Goal: Information Seeking & Learning: Learn about a topic

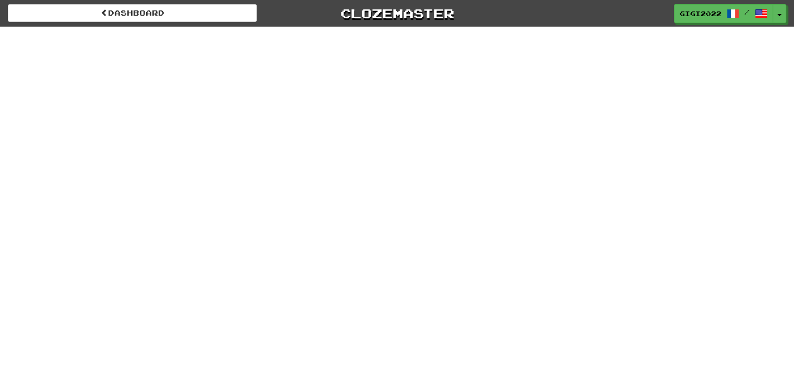
select select "*******"
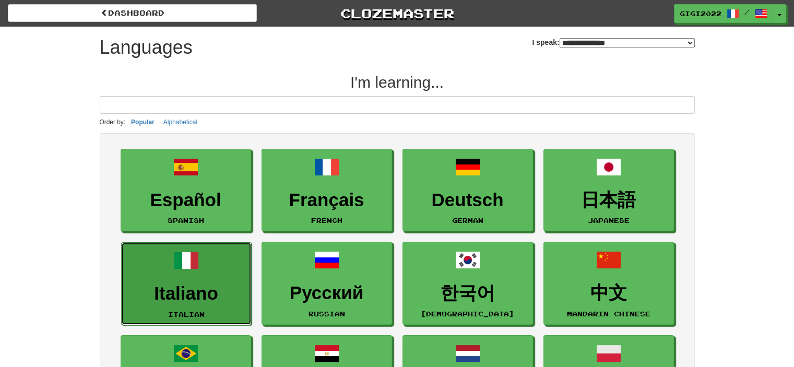
click at [190, 259] on span at bounding box center [186, 260] width 25 height 25
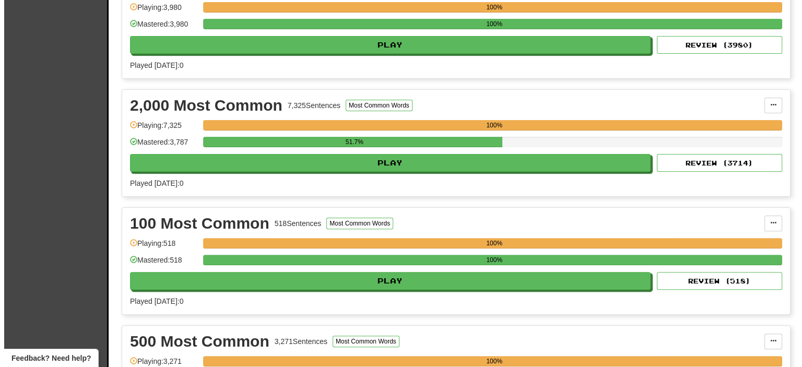
scroll to position [278, 0]
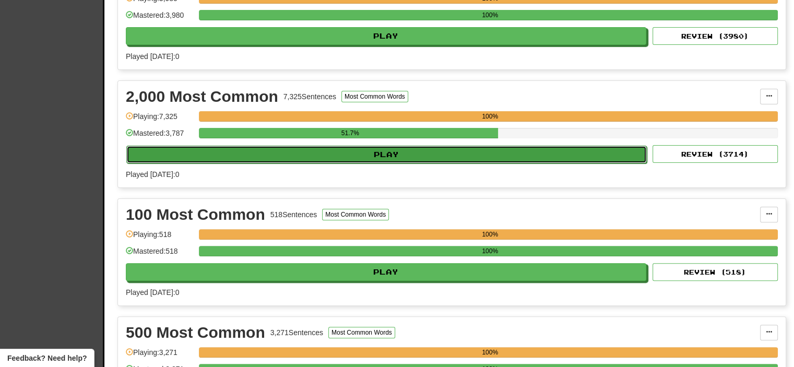
click at [524, 146] on button "Play" at bounding box center [386, 155] width 521 height 18
select select "**"
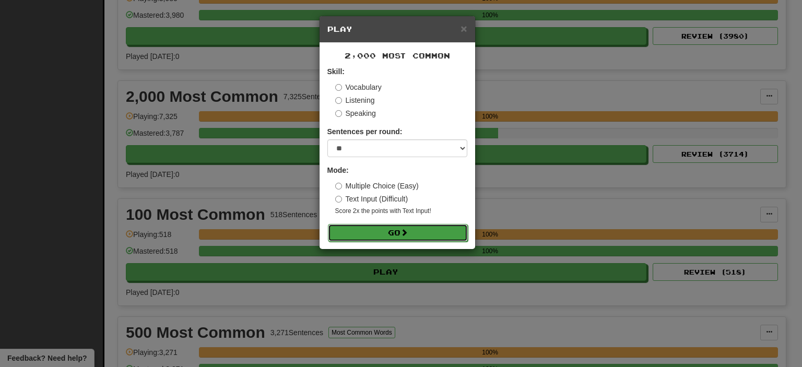
click at [397, 229] on button "Go" at bounding box center [398, 233] width 140 height 18
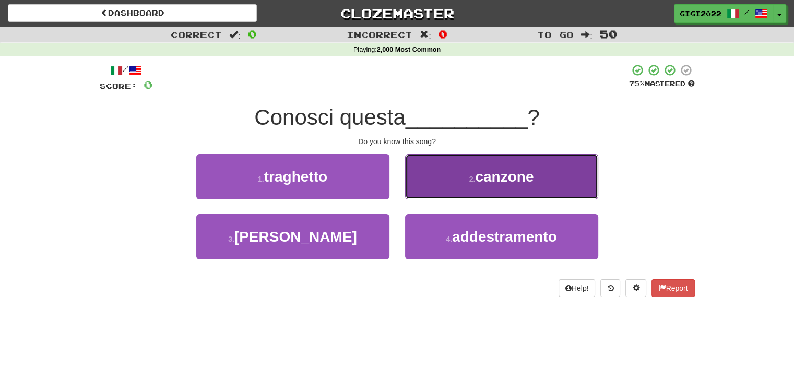
click at [426, 190] on button "2 . canzone" at bounding box center [501, 176] width 193 height 45
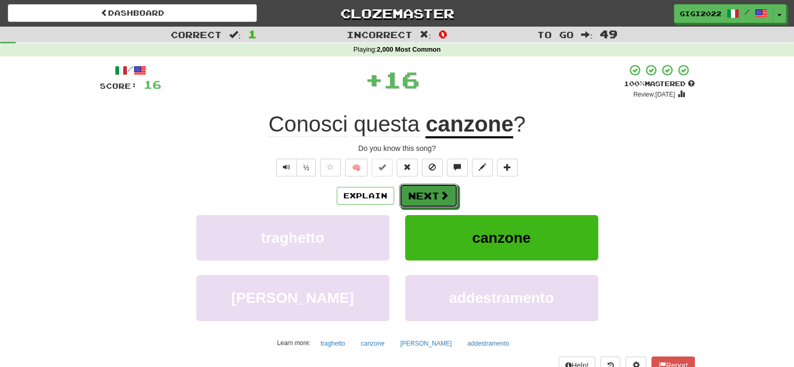
click at [426, 190] on button "Next" at bounding box center [428, 196] width 58 height 24
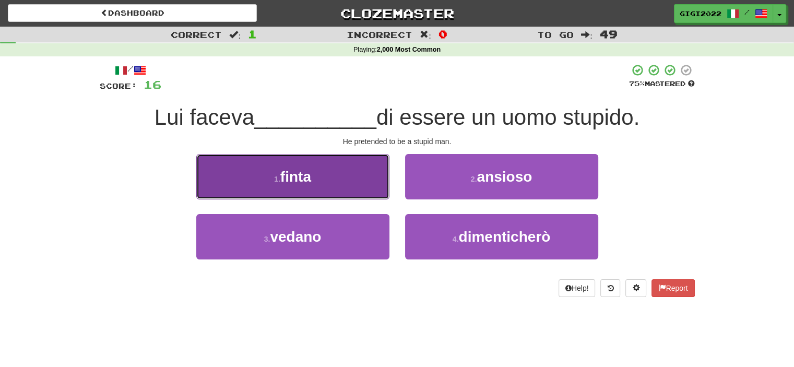
click at [342, 180] on button "1 . finta" at bounding box center [292, 176] width 193 height 45
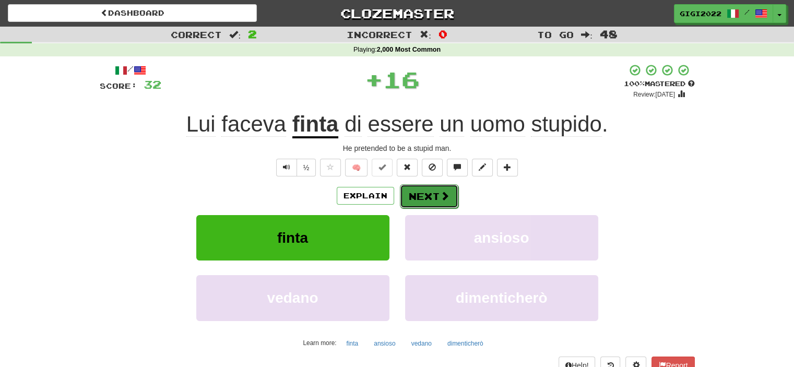
click at [414, 192] on button "Next" at bounding box center [429, 196] width 58 height 24
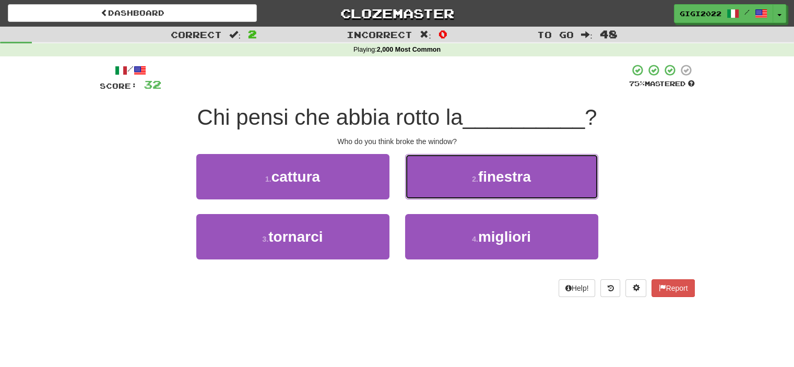
click at [414, 192] on button "2 . finestra" at bounding box center [501, 176] width 193 height 45
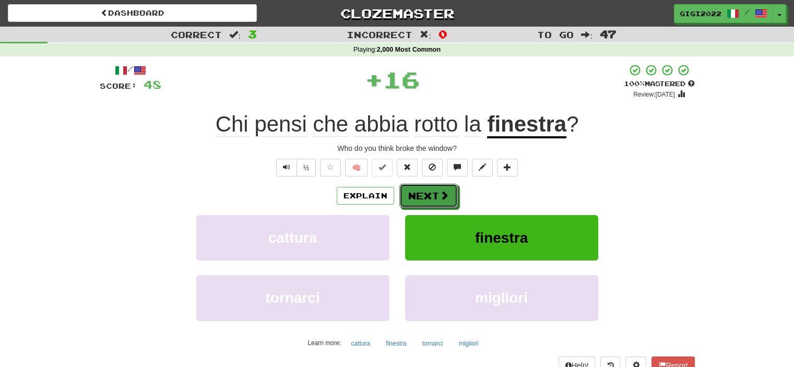
click at [414, 192] on button "Next" at bounding box center [428, 196] width 58 height 24
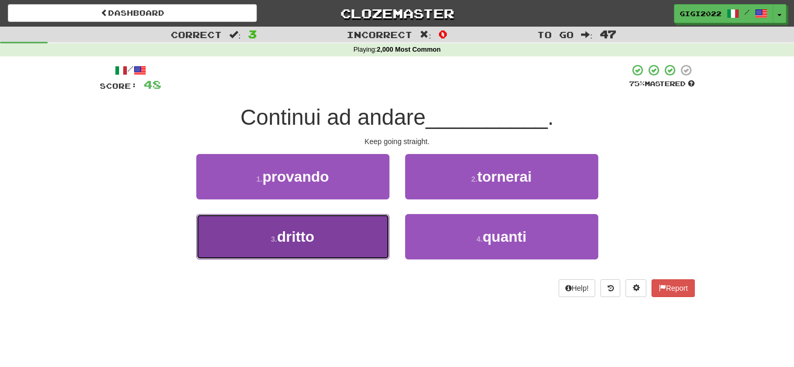
click at [350, 227] on button "3 . dritto" at bounding box center [292, 236] width 193 height 45
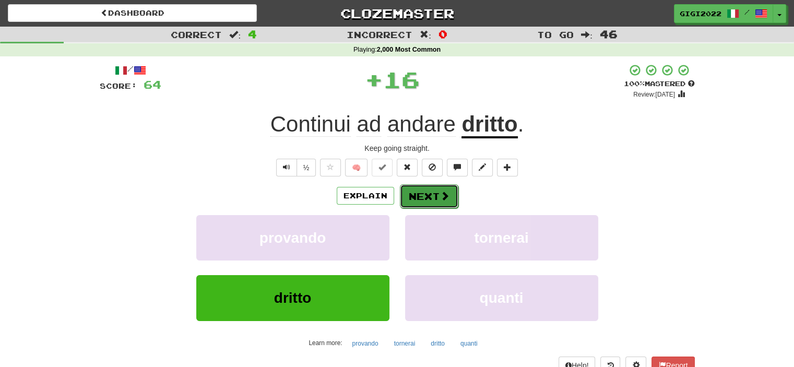
click at [416, 199] on button "Next" at bounding box center [429, 196] width 58 height 24
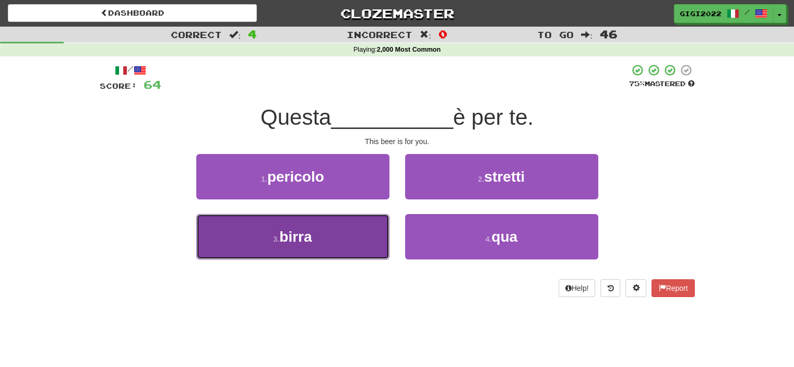
click at [365, 225] on button "3 . birra" at bounding box center [292, 236] width 193 height 45
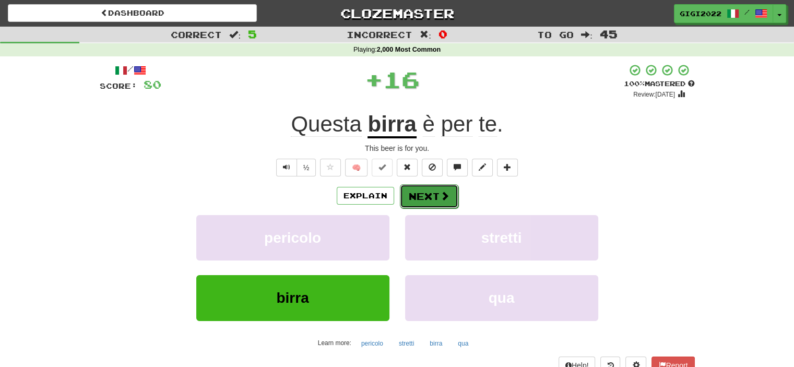
click at [419, 196] on button "Next" at bounding box center [429, 196] width 58 height 24
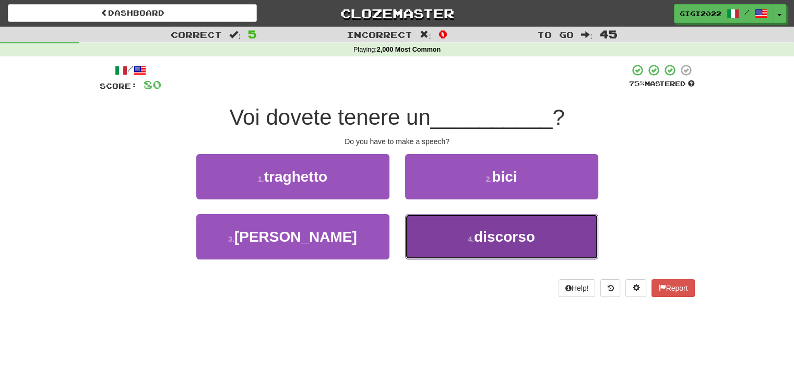
click at [434, 248] on button "4 . discorso" at bounding box center [501, 236] width 193 height 45
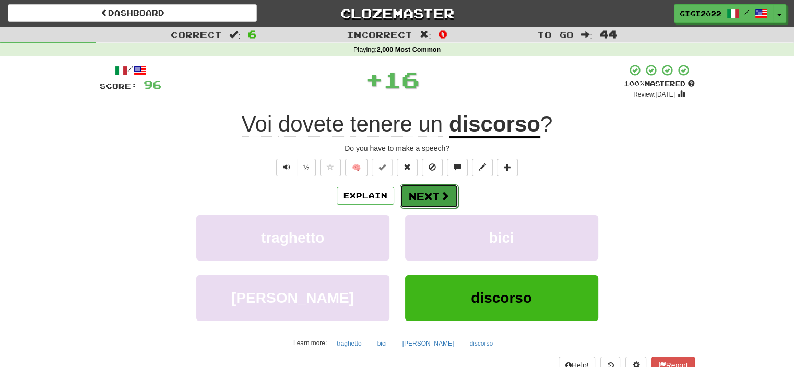
click at [424, 199] on button "Next" at bounding box center [429, 196] width 58 height 24
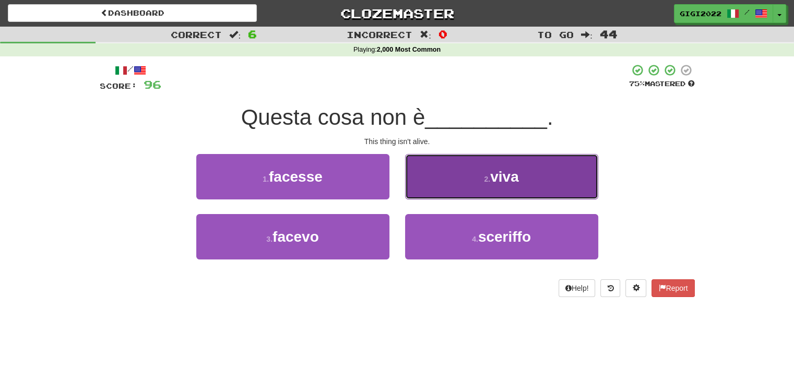
click at [422, 192] on button "2 . viva" at bounding box center [501, 176] width 193 height 45
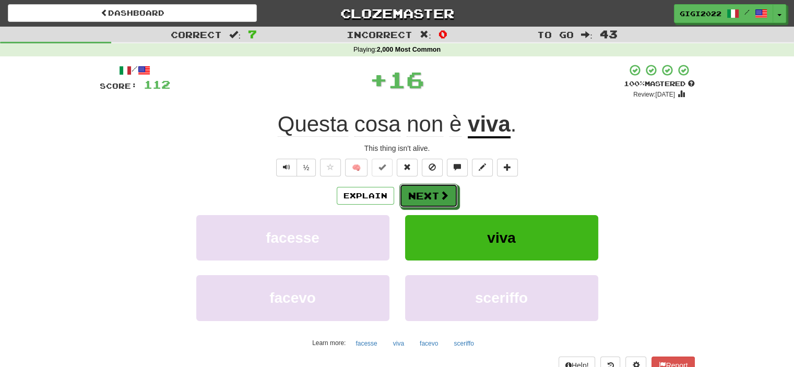
click at [422, 192] on button "Next" at bounding box center [428, 196] width 58 height 24
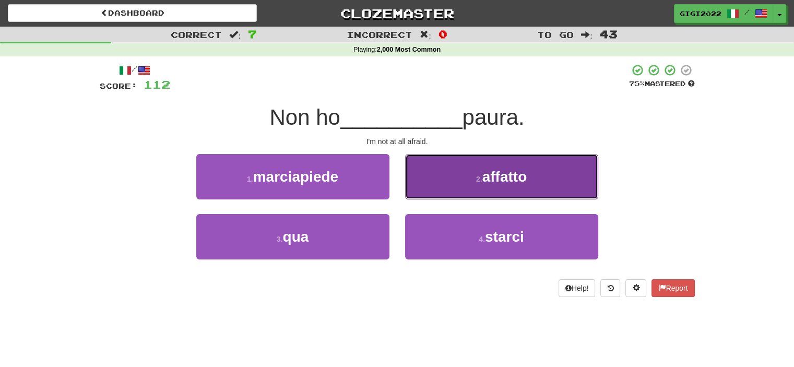
click at [422, 192] on button "2 . affatto" at bounding box center [501, 176] width 193 height 45
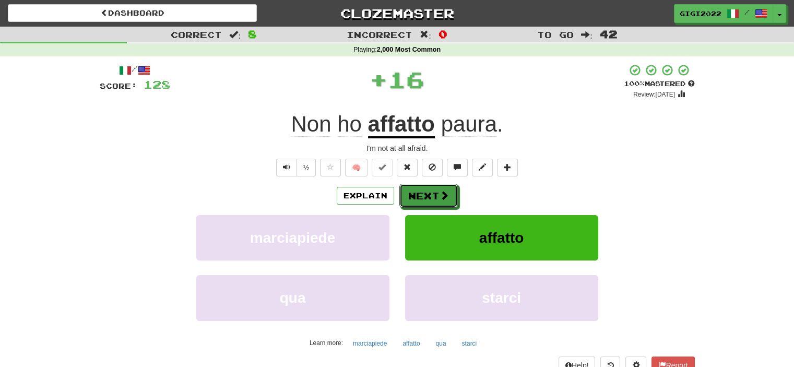
click at [422, 192] on button "Next" at bounding box center [428, 196] width 58 height 24
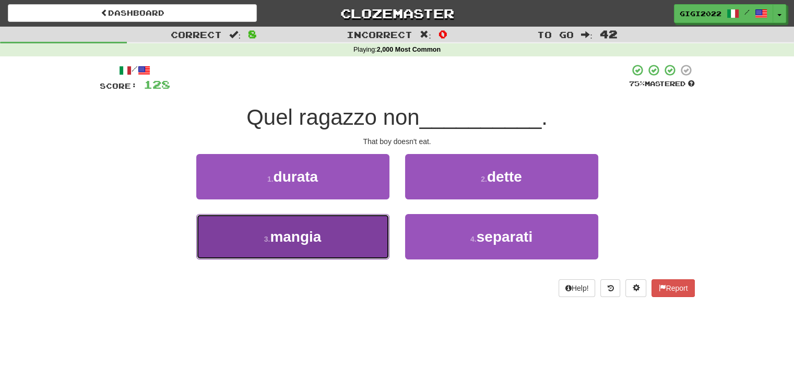
click at [376, 220] on button "3 . mangia" at bounding box center [292, 236] width 193 height 45
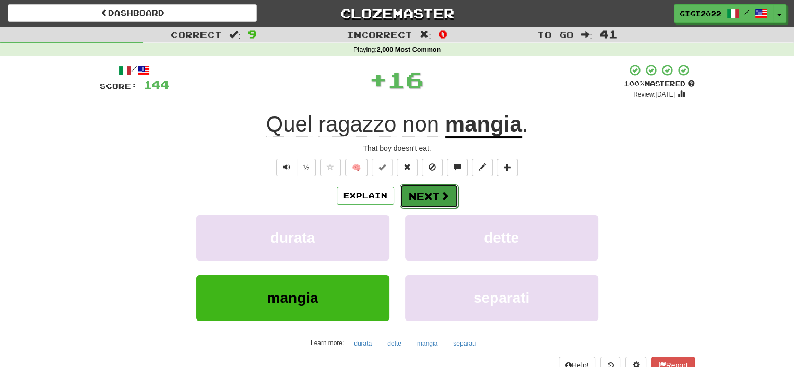
click at [409, 199] on button "Next" at bounding box center [429, 196] width 58 height 24
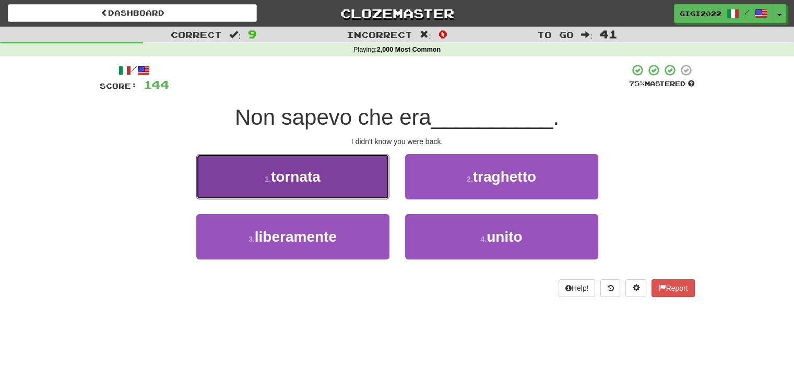
click at [380, 192] on button "1 . tornata" at bounding box center [292, 176] width 193 height 45
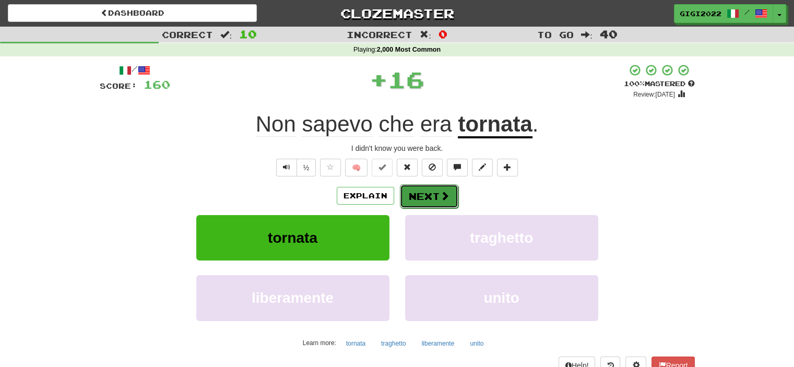
click at [408, 196] on button "Next" at bounding box center [429, 196] width 58 height 24
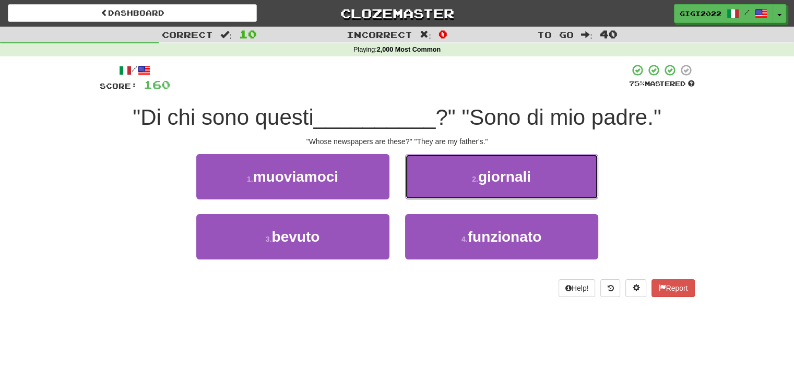
click at [408, 196] on button "2 . giornali" at bounding box center [501, 176] width 193 height 45
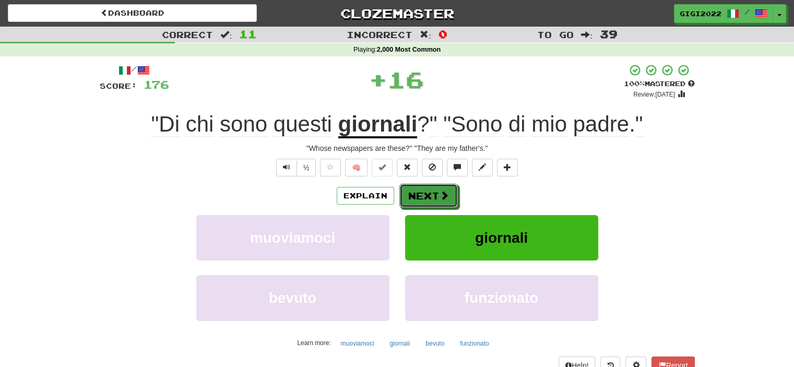
click at [408, 196] on button "Next" at bounding box center [428, 196] width 58 height 24
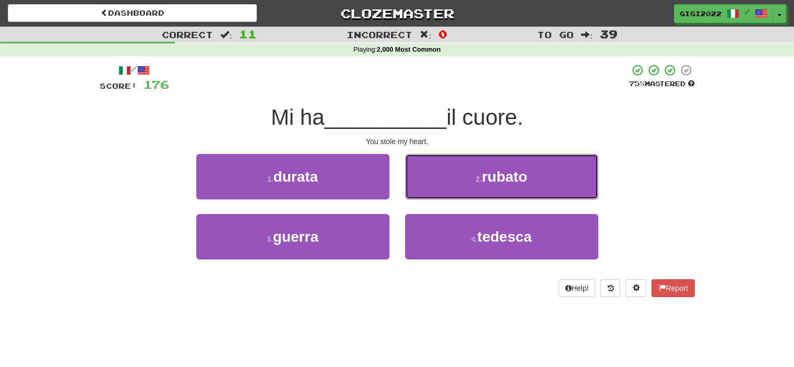
click at [408, 196] on button "2 . rubato" at bounding box center [501, 176] width 193 height 45
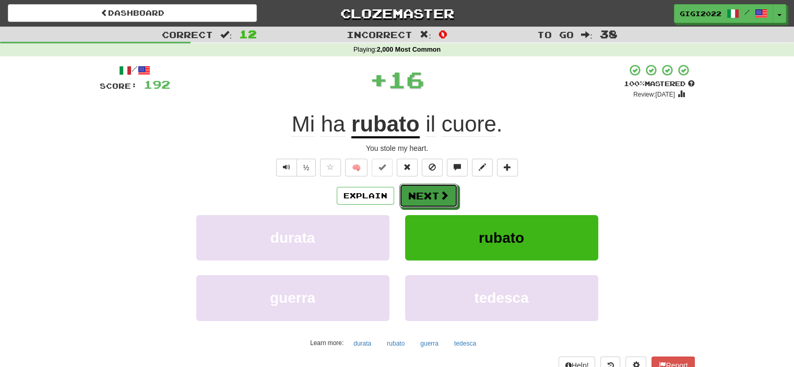
click at [408, 196] on button "Next" at bounding box center [428, 196] width 58 height 24
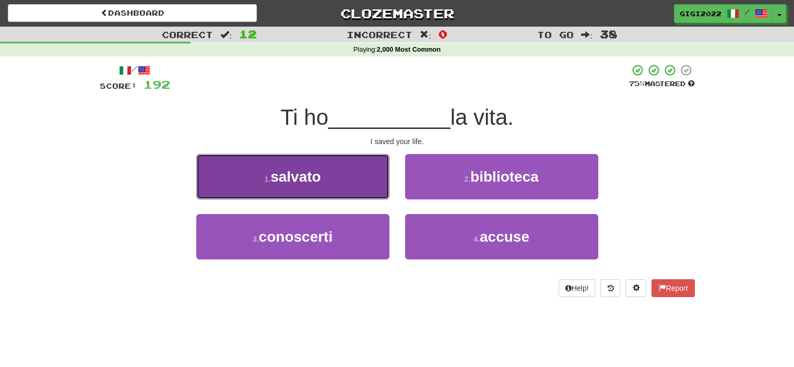
click at [380, 195] on button "1 . salvato" at bounding box center [292, 176] width 193 height 45
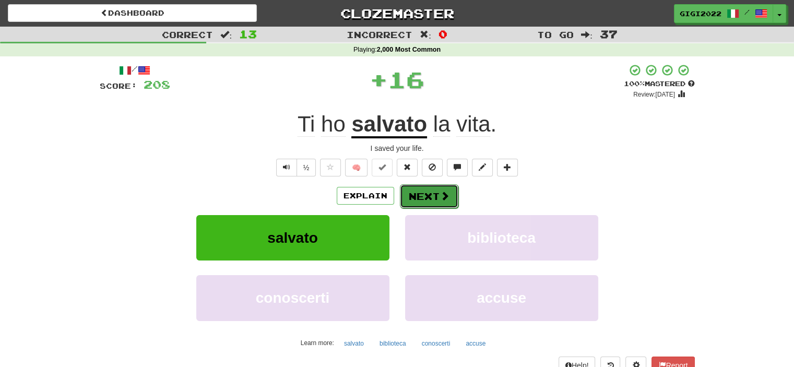
click at [407, 196] on button "Next" at bounding box center [429, 196] width 58 height 24
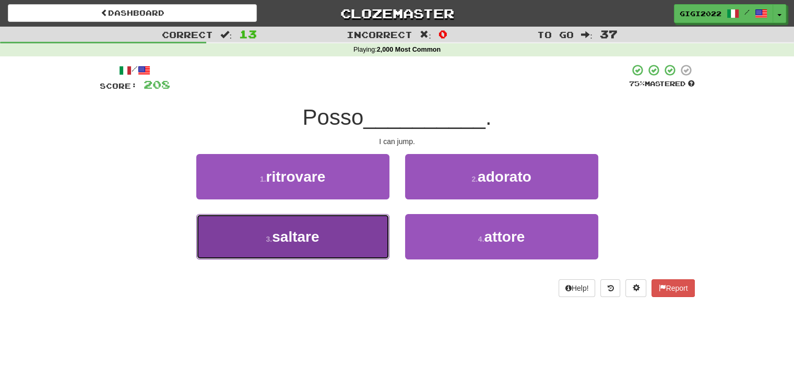
click at [357, 228] on button "3 . saltare" at bounding box center [292, 236] width 193 height 45
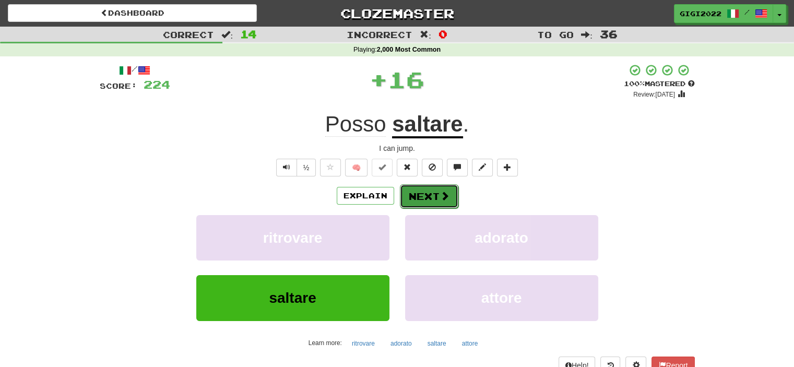
click at [409, 203] on button "Next" at bounding box center [429, 196] width 58 height 24
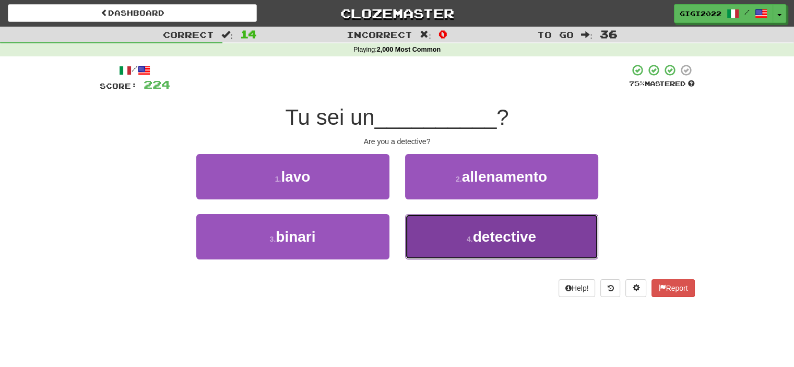
click at [414, 227] on button "4 . detective" at bounding box center [501, 236] width 193 height 45
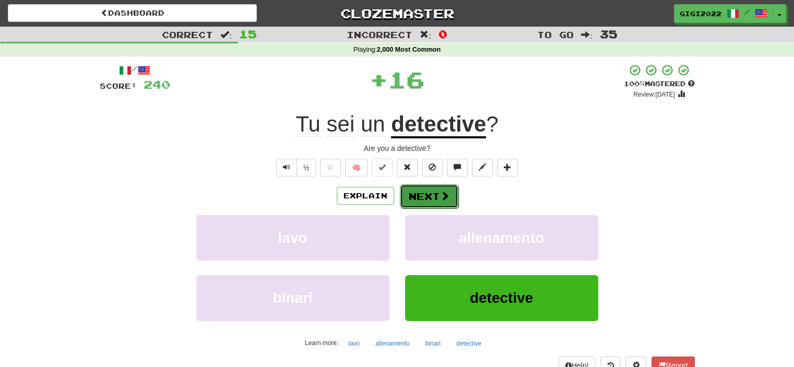
click at [415, 192] on button "Next" at bounding box center [429, 196] width 58 height 24
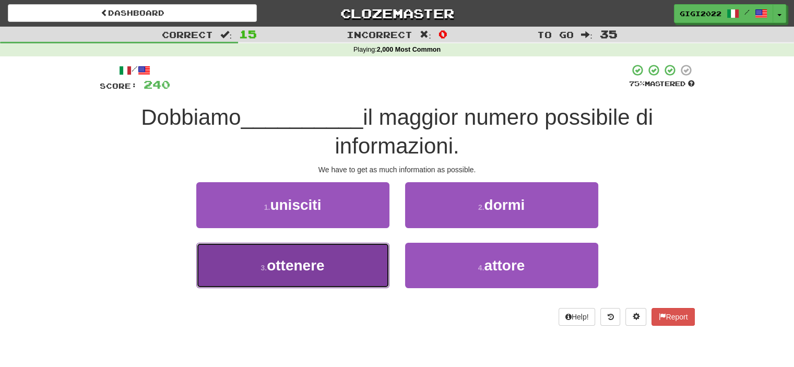
click at [362, 253] on button "3 . ottenere" at bounding box center [292, 265] width 193 height 45
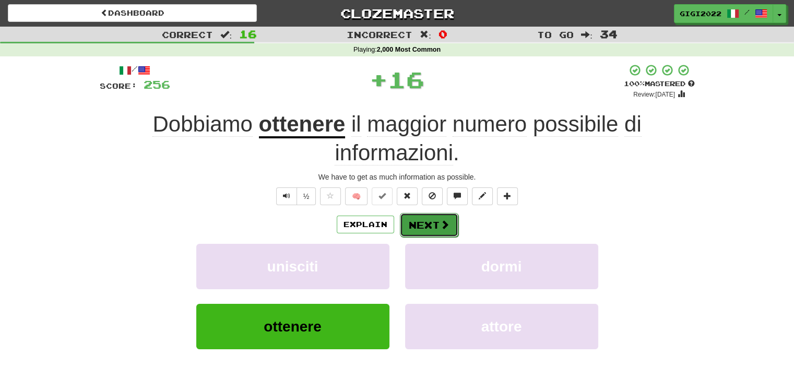
click at [414, 216] on button "Next" at bounding box center [429, 225] width 58 height 24
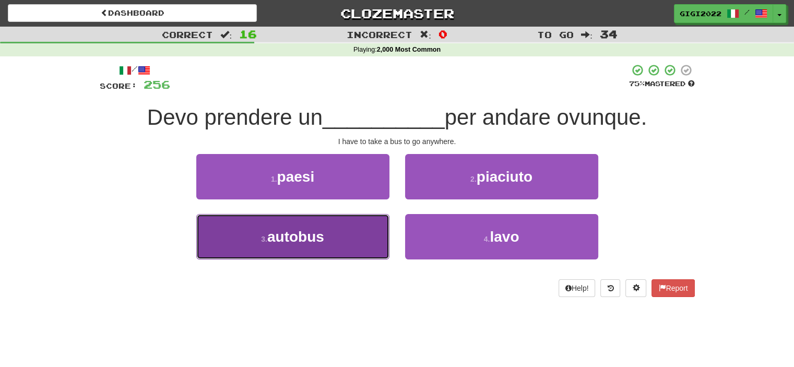
click at [386, 233] on button "3 . autobus" at bounding box center [292, 236] width 193 height 45
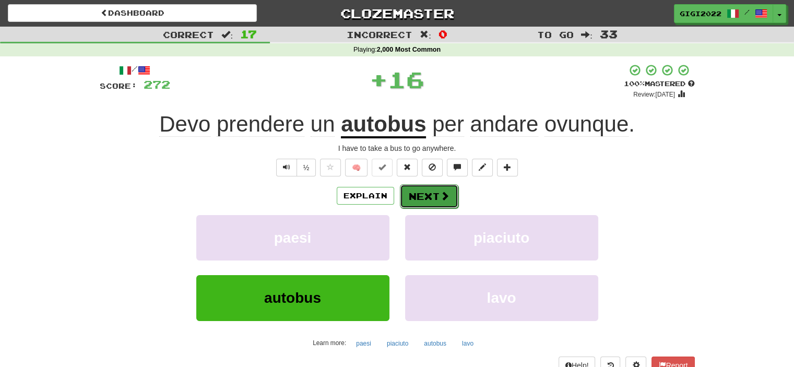
click at [441, 196] on span at bounding box center [444, 195] width 9 height 9
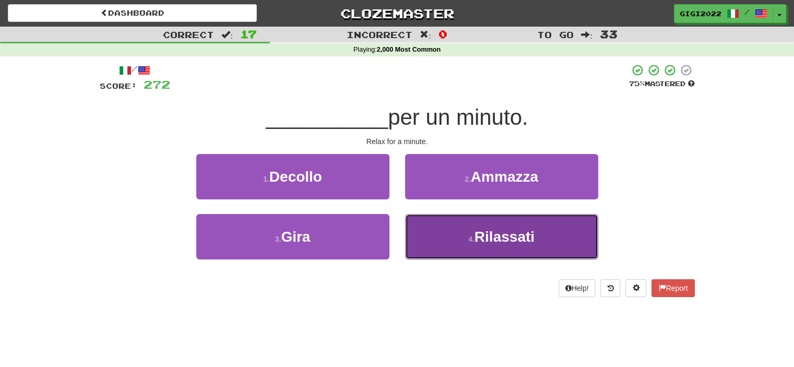
click at [425, 223] on button "4 . Rilassati" at bounding box center [501, 236] width 193 height 45
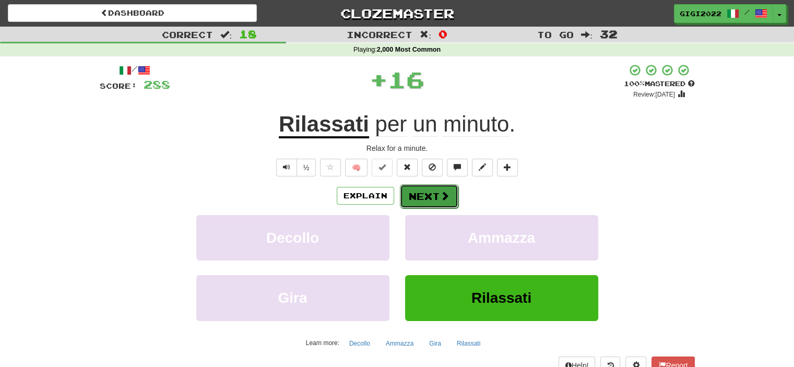
click at [414, 198] on button "Next" at bounding box center [429, 196] width 58 height 24
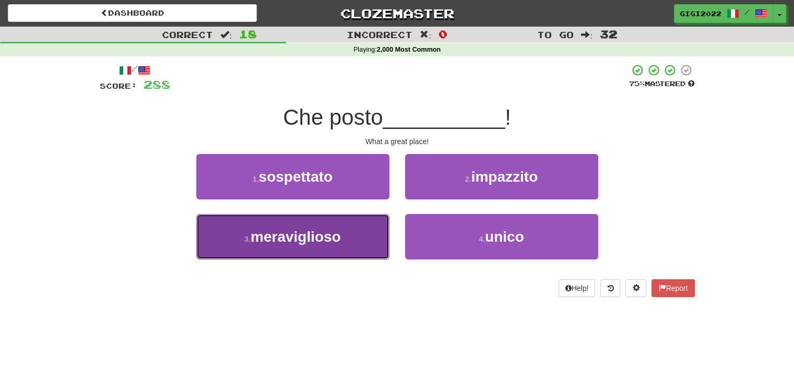
click at [366, 225] on button "3 . meraviglioso" at bounding box center [292, 236] width 193 height 45
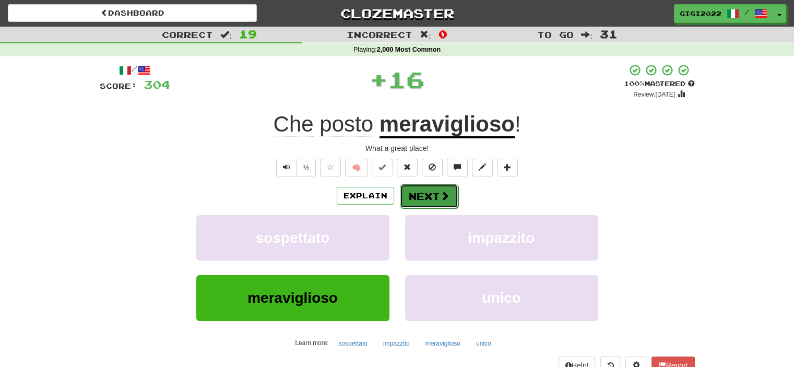
click at [409, 196] on button "Next" at bounding box center [429, 196] width 58 height 24
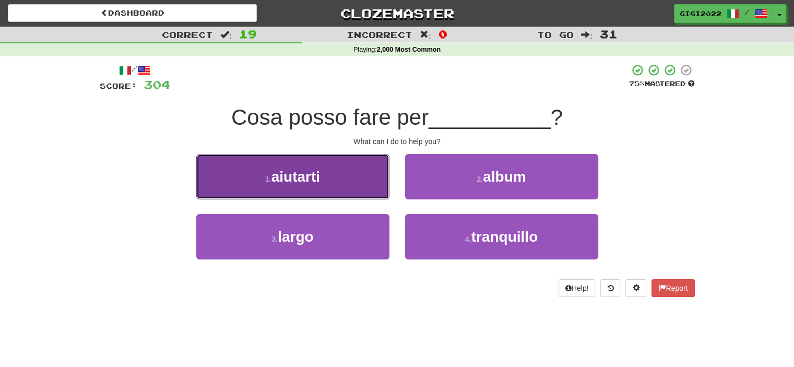
click at [377, 193] on button "1 . aiutarti" at bounding box center [292, 176] width 193 height 45
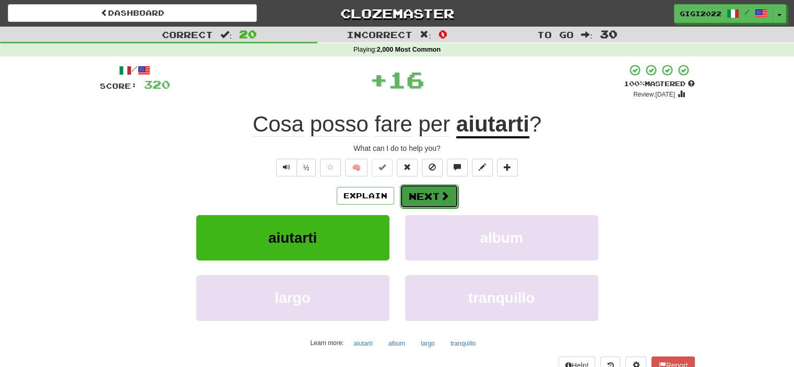
click at [406, 200] on button "Next" at bounding box center [429, 196] width 58 height 24
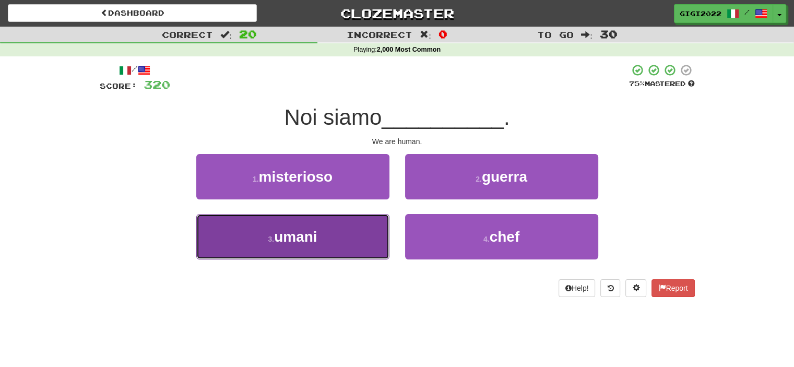
click at [366, 222] on button "3 . umani" at bounding box center [292, 236] width 193 height 45
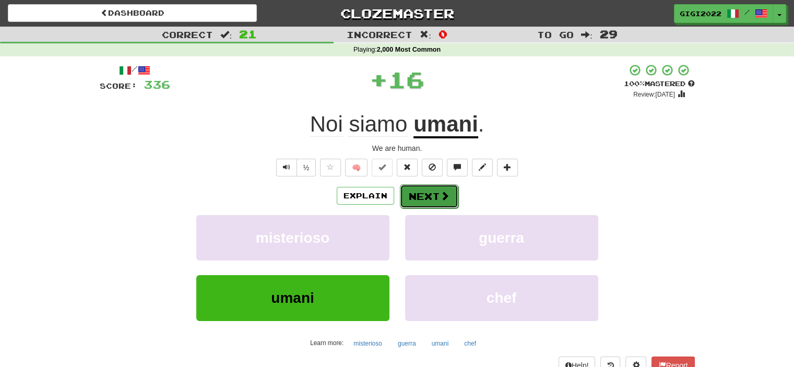
click at [409, 200] on button "Next" at bounding box center [429, 196] width 58 height 24
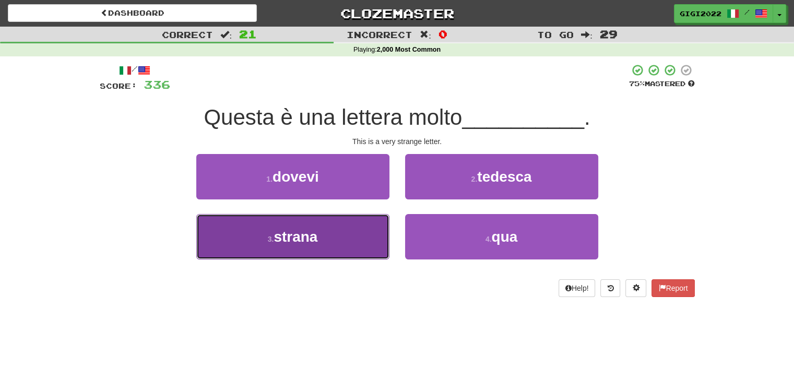
click at [374, 221] on button "3 . strana" at bounding box center [292, 236] width 193 height 45
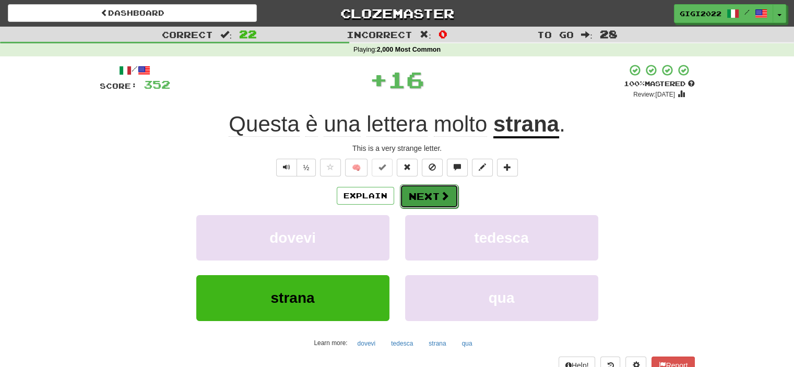
click at [407, 203] on button "Next" at bounding box center [429, 196] width 58 height 24
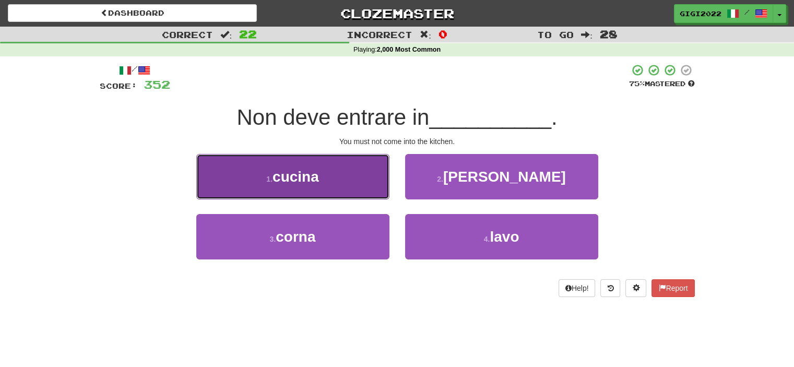
click at [366, 194] on button "1 . cucina" at bounding box center [292, 176] width 193 height 45
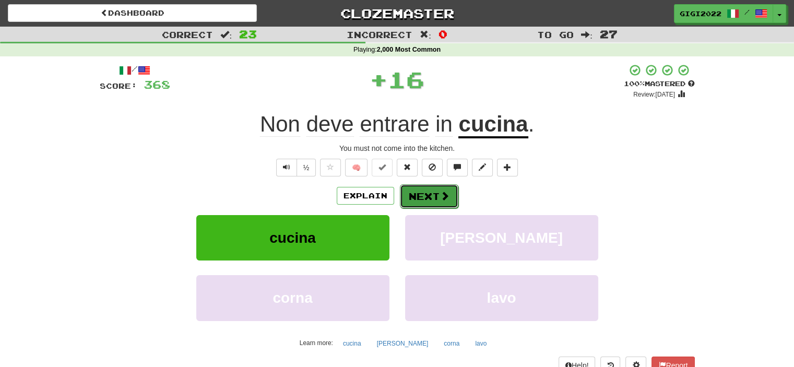
click at [412, 203] on button "Next" at bounding box center [429, 196] width 58 height 24
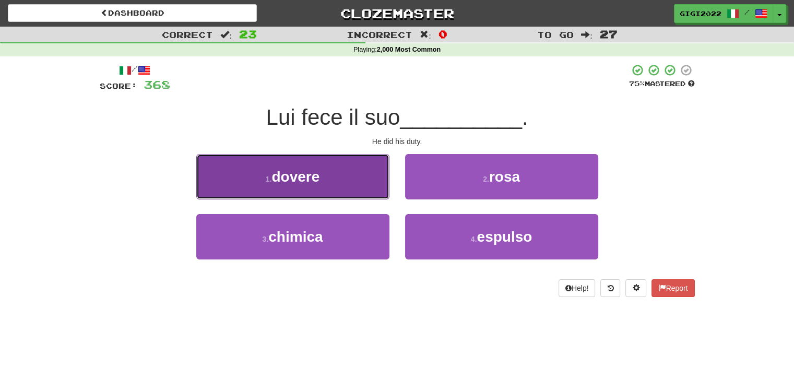
click at [371, 190] on button "1 . dovere" at bounding box center [292, 176] width 193 height 45
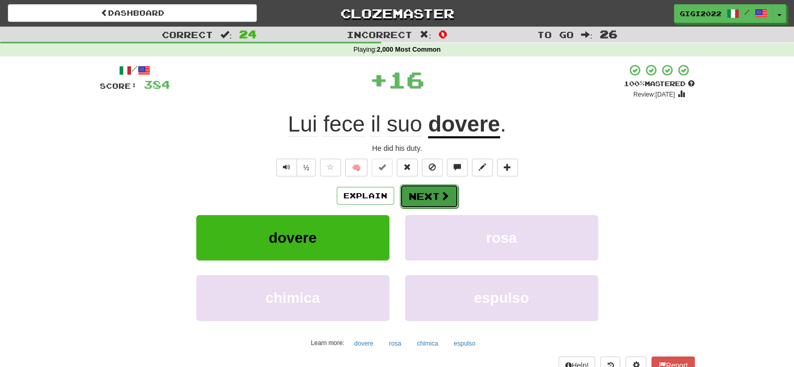
click at [404, 197] on button "Next" at bounding box center [429, 196] width 58 height 24
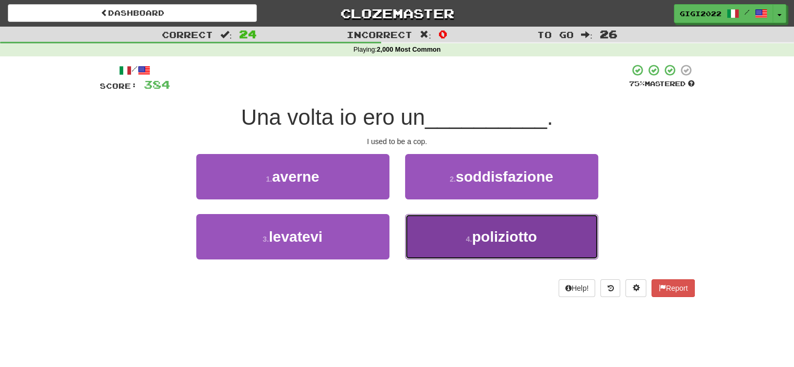
click at [413, 234] on button "4 . poliziotto" at bounding box center [501, 236] width 193 height 45
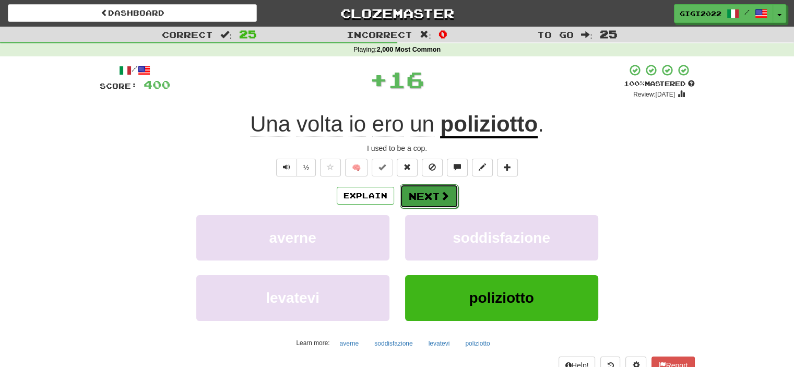
click at [408, 206] on button "Next" at bounding box center [429, 196] width 58 height 24
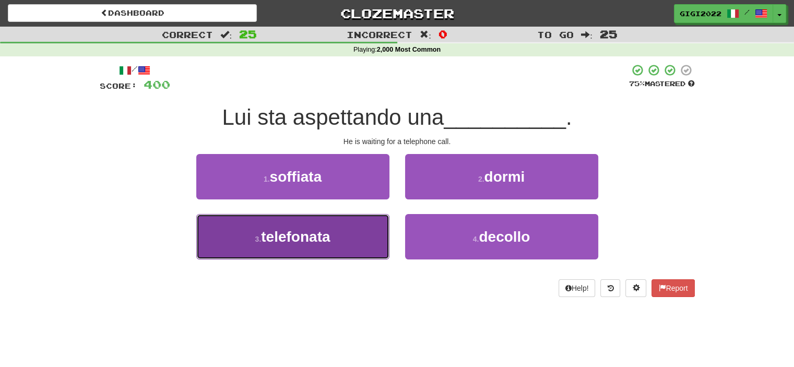
click at [375, 225] on button "3 . telefonata" at bounding box center [292, 236] width 193 height 45
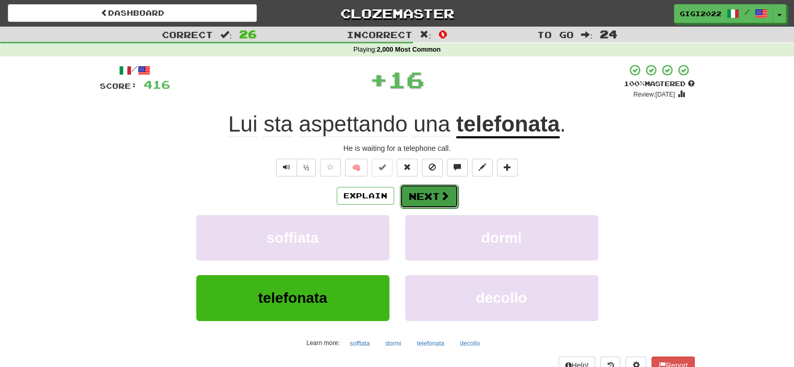
click at [409, 199] on button "Next" at bounding box center [429, 196] width 58 height 24
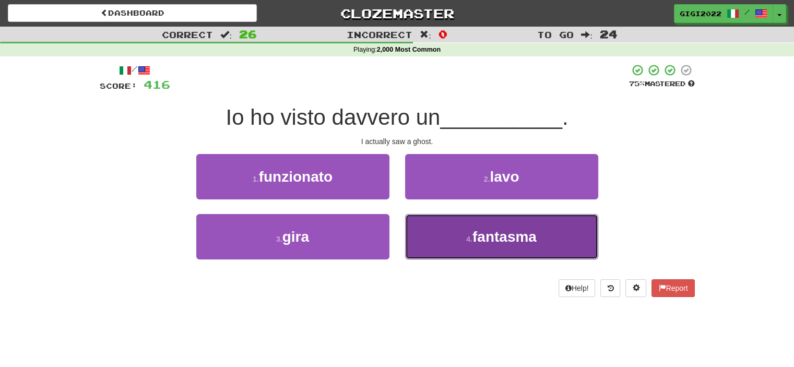
click at [408, 220] on button "4 . fantasma" at bounding box center [501, 236] width 193 height 45
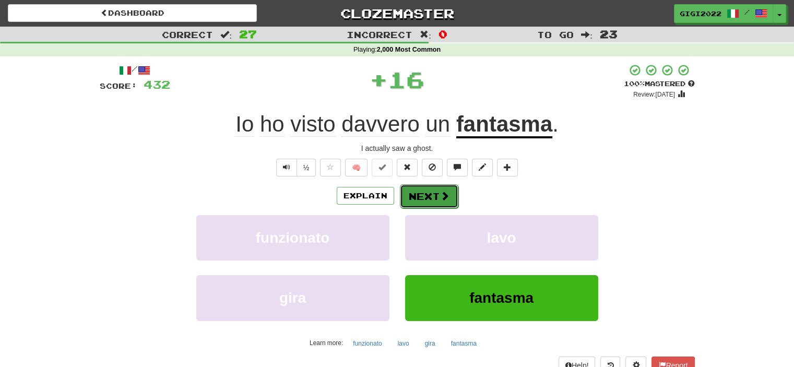
click at [408, 195] on button "Next" at bounding box center [429, 196] width 58 height 24
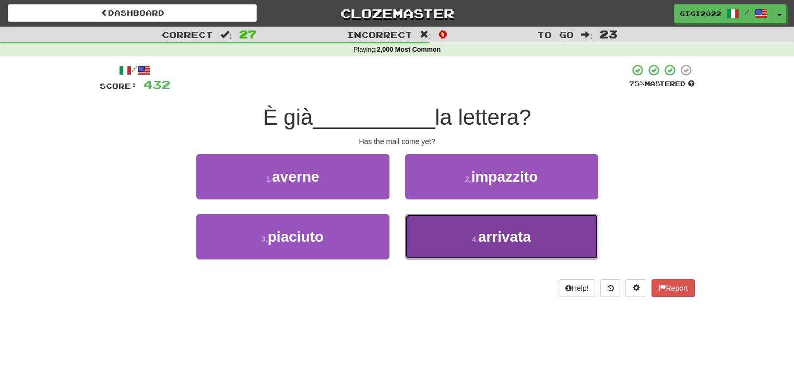
click at [418, 219] on button "4 . arrivata" at bounding box center [501, 236] width 193 height 45
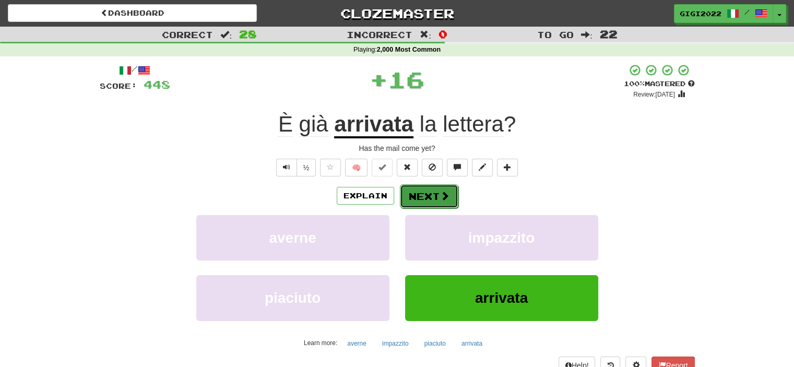
click at [412, 196] on button "Next" at bounding box center [429, 196] width 58 height 24
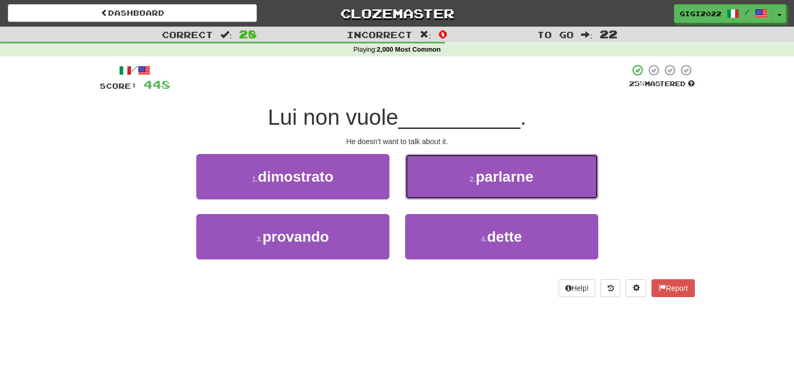
click at [412, 196] on button "2 . parlarne" at bounding box center [501, 176] width 193 height 45
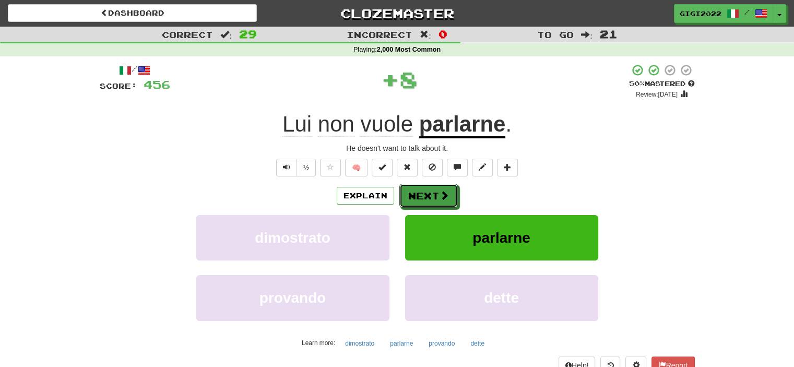
click at [412, 196] on button "Next" at bounding box center [428, 196] width 58 height 24
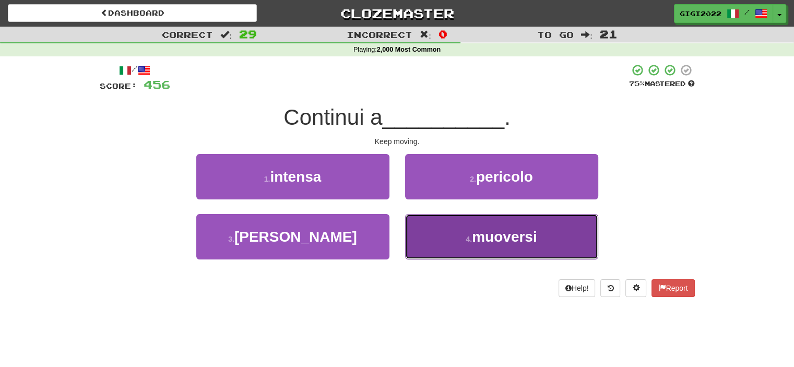
click at [414, 221] on button "4 . muoversi" at bounding box center [501, 236] width 193 height 45
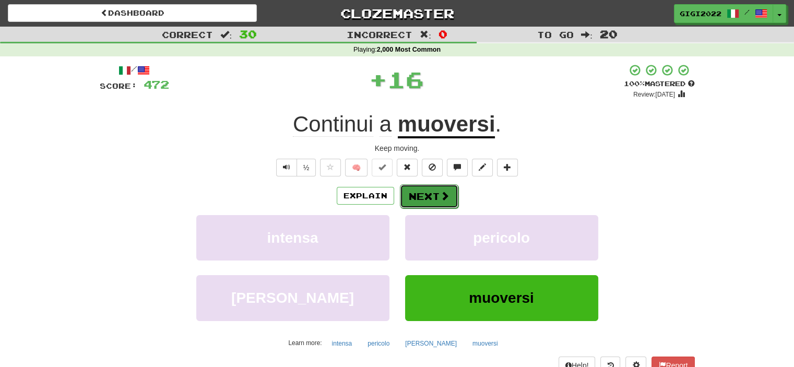
click at [408, 198] on button "Next" at bounding box center [429, 196] width 58 height 24
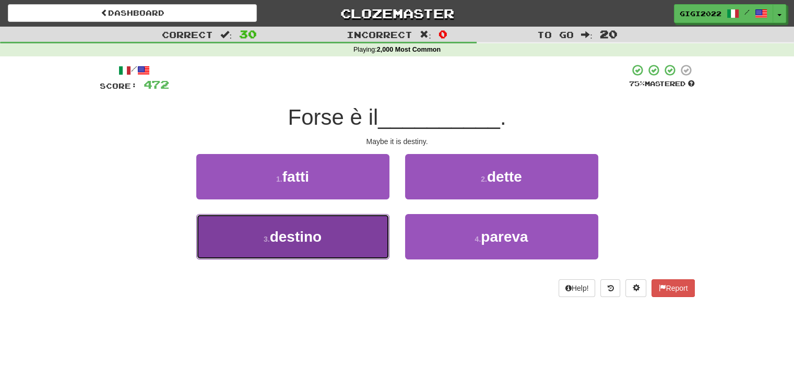
click at [377, 219] on button "3 . destino" at bounding box center [292, 236] width 193 height 45
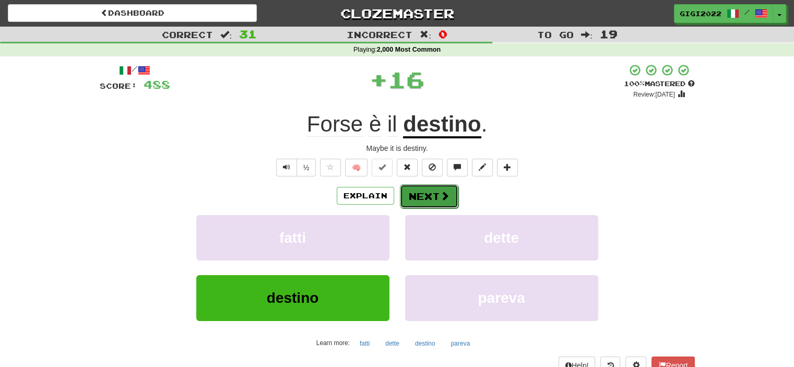
click at [408, 202] on button "Next" at bounding box center [429, 196] width 58 height 24
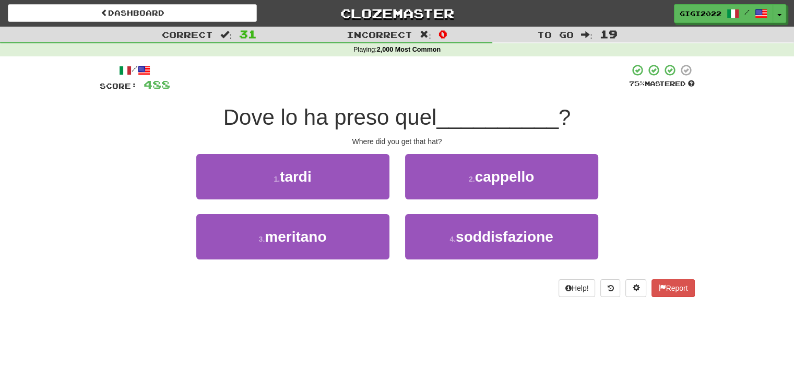
click at [408, 202] on div "2 . cappello" at bounding box center [501, 184] width 209 height 60
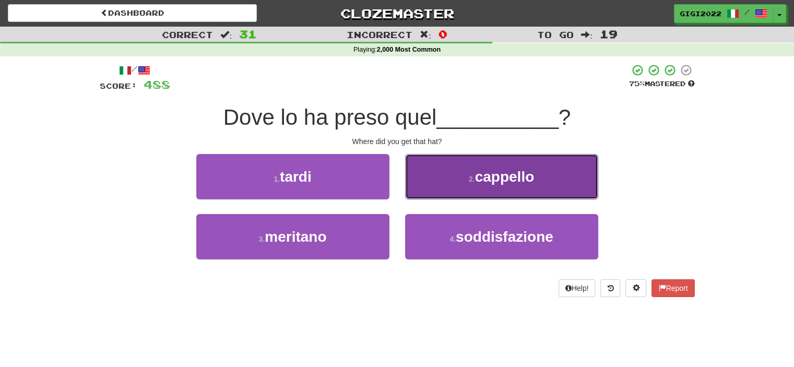
click at [410, 196] on button "2 . cappello" at bounding box center [501, 176] width 193 height 45
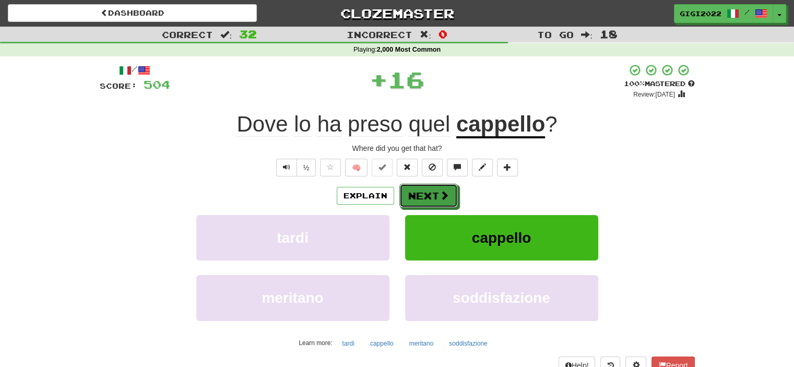
click at [410, 196] on button "Next" at bounding box center [428, 196] width 58 height 24
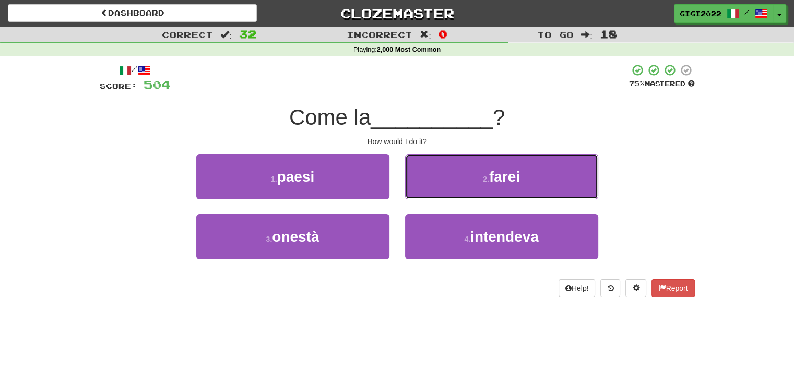
click at [410, 196] on button "2 . farei" at bounding box center [501, 176] width 193 height 45
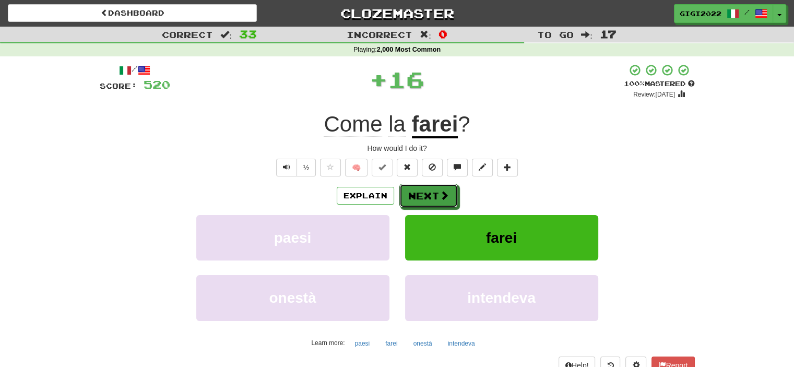
click at [410, 196] on button "Next" at bounding box center [428, 196] width 58 height 24
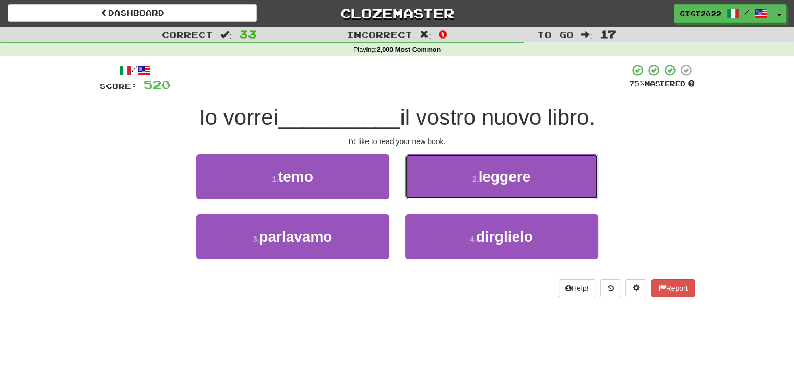
click at [410, 196] on button "2 . leggere" at bounding box center [501, 176] width 193 height 45
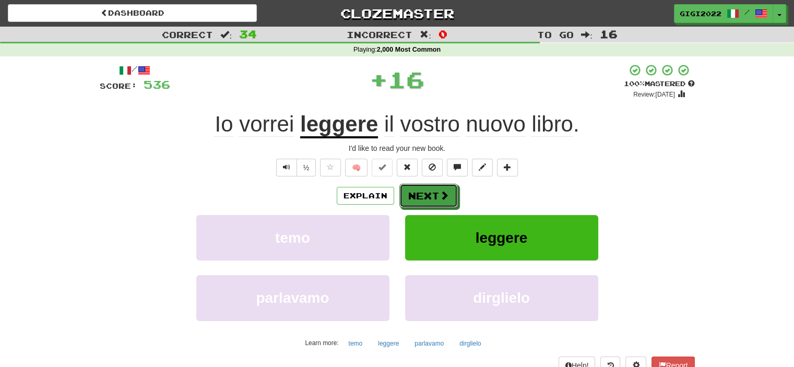
click at [410, 196] on button "Next" at bounding box center [428, 196] width 58 height 24
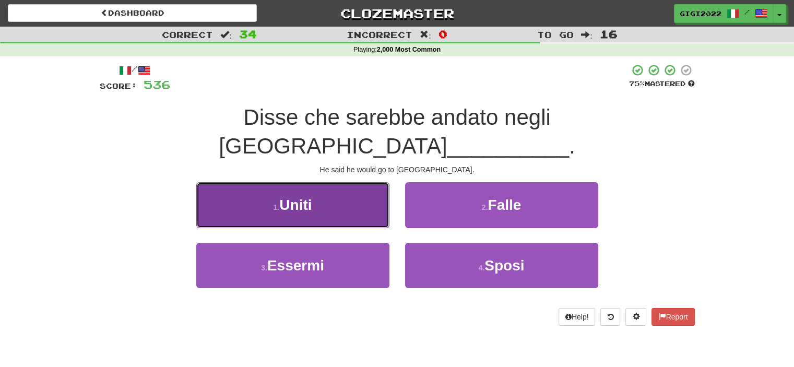
click at [367, 197] on button "1 . Uniti" at bounding box center [292, 204] width 193 height 45
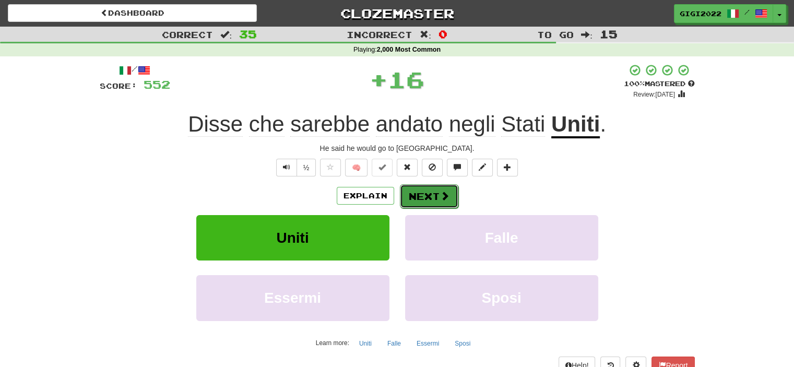
click at [407, 202] on button "Next" at bounding box center [429, 196] width 58 height 24
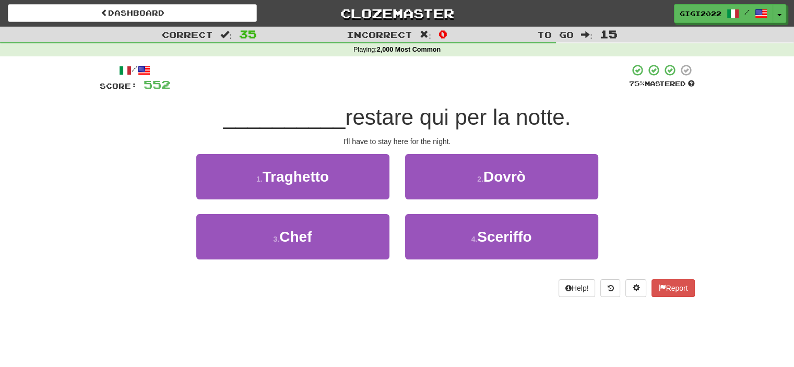
click at [407, 202] on div "2 . Dovrò" at bounding box center [501, 184] width 209 height 60
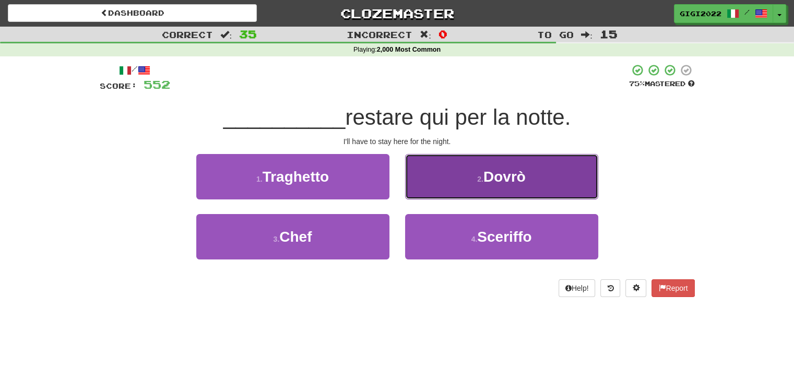
click at [409, 197] on button "2 . Dovrò" at bounding box center [501, 176] width 193 height 45
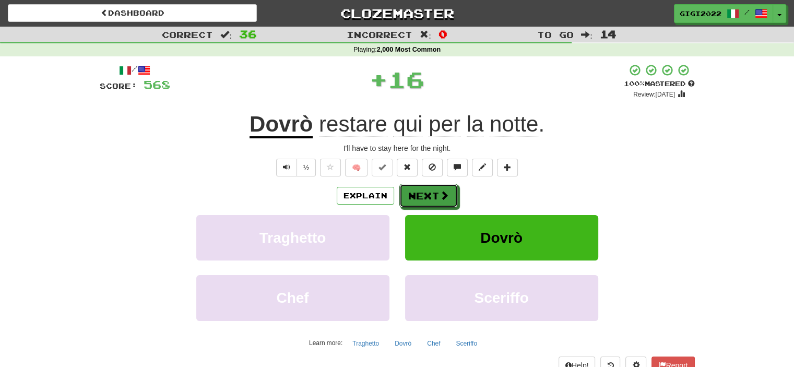
click at [409, 197] on button "Next" at bounding box center [428, 196] width 58 height 24
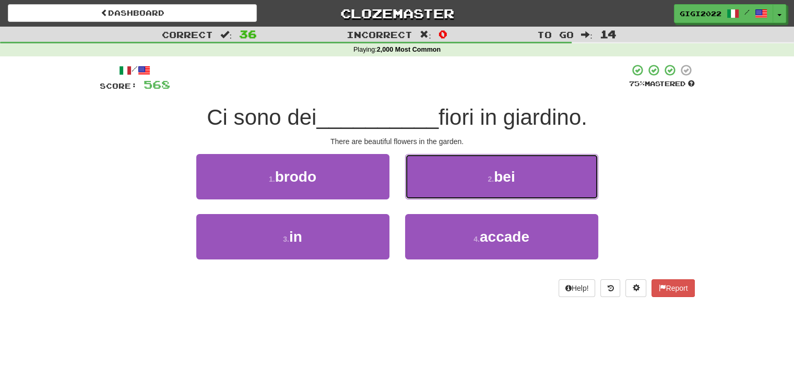
click at [409, 197] on button "2 . bei" at bounding box center [501, 176] width 193 height 45
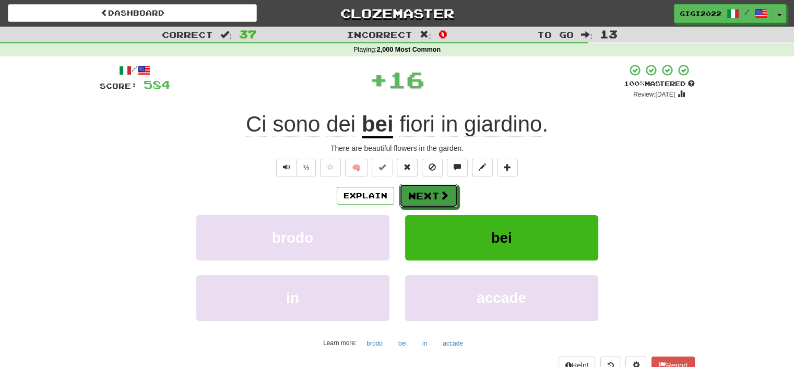
click at [409, 197] on button "Next" at bounding box center [428, 196] width 58 height 24
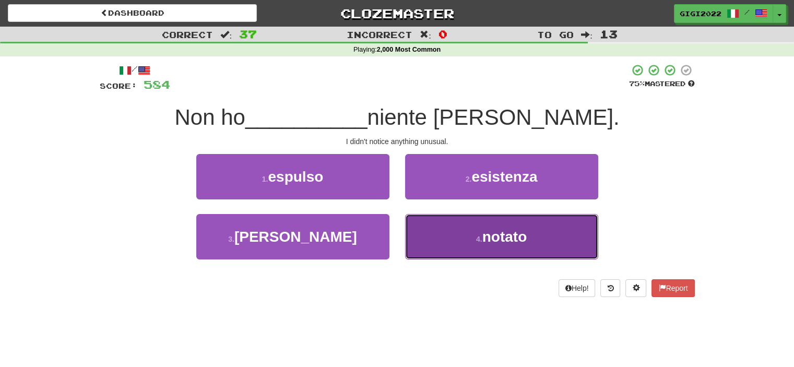
click at [414, 231] on button "4 . notato" at bounding box center [501, 236] width 193 height 45
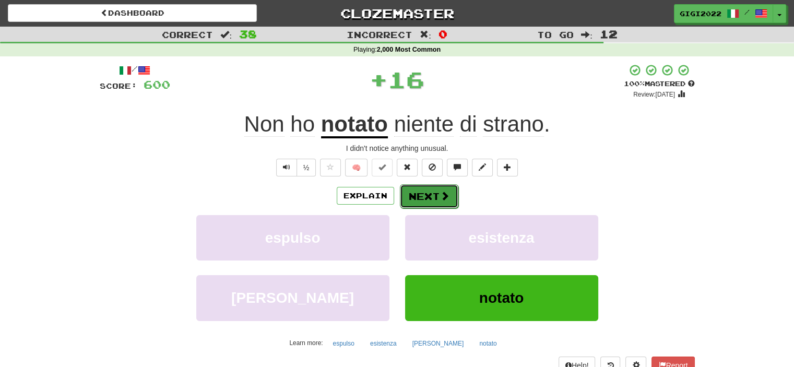
click at [409, 198] on button "Next" at bounding box center [429, 196] width 58 height 24
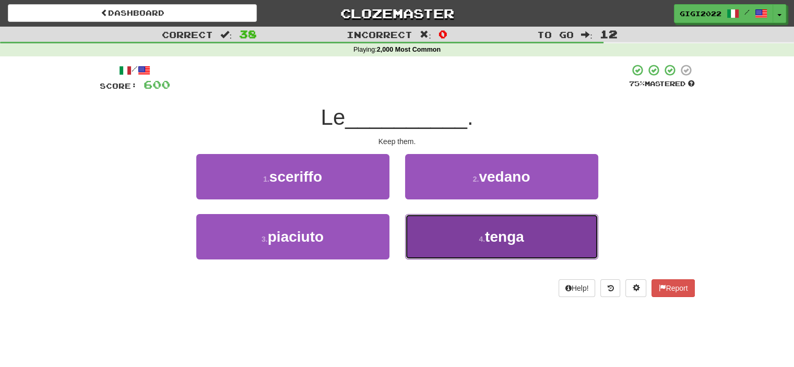
click at [415, 221] on button "4 . tenga" at bounding box center [501, 236] width 193 height 45
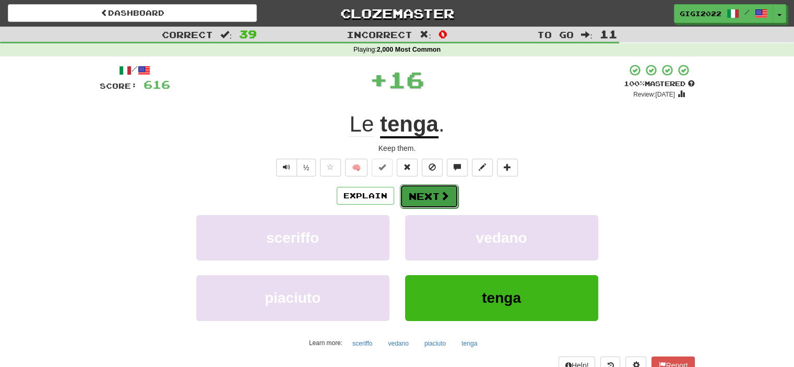
click at [412, 202] on button "Next" at bounding box center [429, 196] width 58 height 24
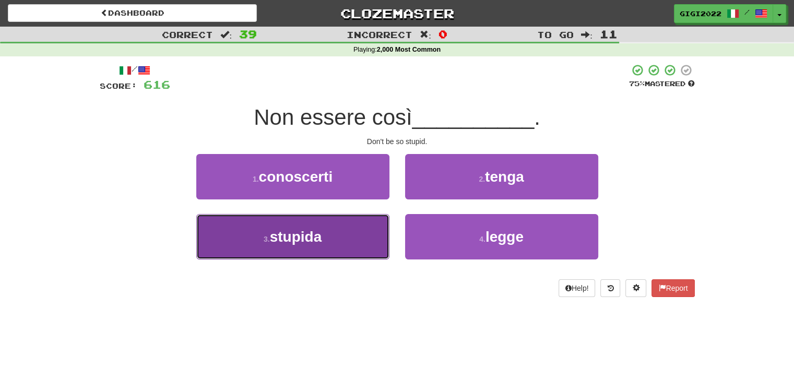
click at [380, 218] on button "3 . stupida" at bounding box center [292, 236] width 193 height 45
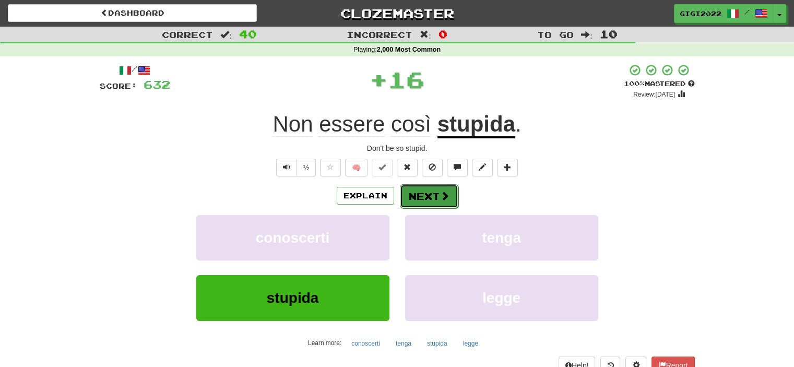
click at [404, 204] on button "Next" at bounding box center [429, 196] width 58 height 24
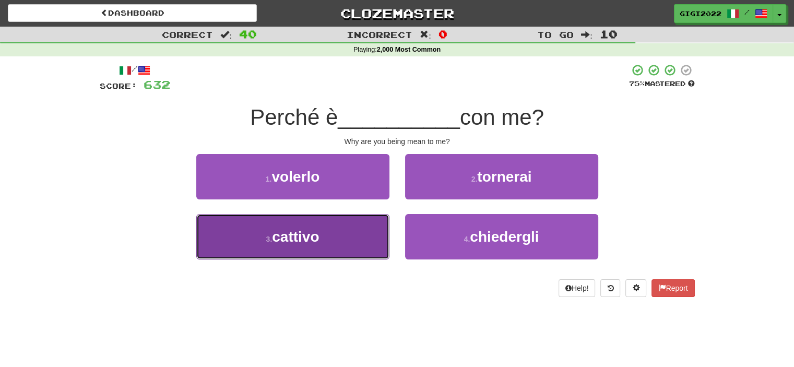
click at [372, 227] on button "3 . cattivo" at bounding box center [292, 236] width 193 height 45
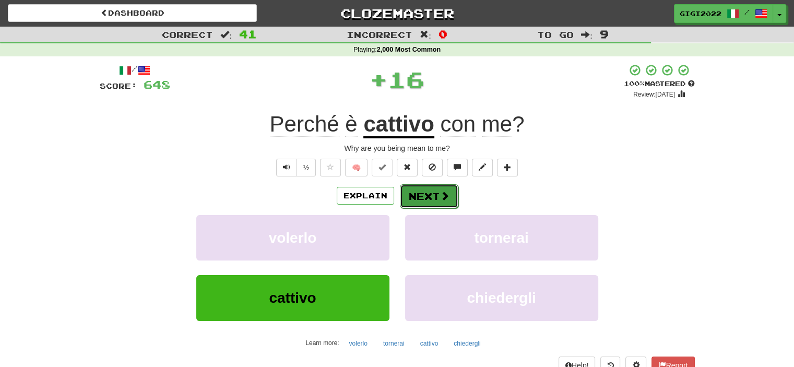
click at [410, 206] on button "Next" at bounding box center [429, 196] width 58 height 24
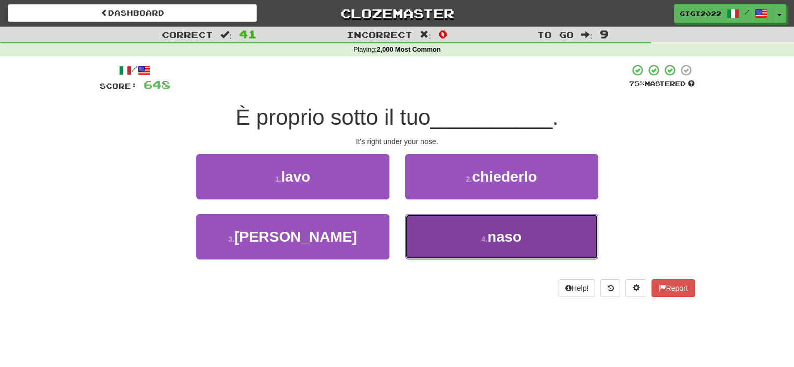
click at [415, 222] on button "4 . naso" at bounding box center [501, 236] width 193 height 45
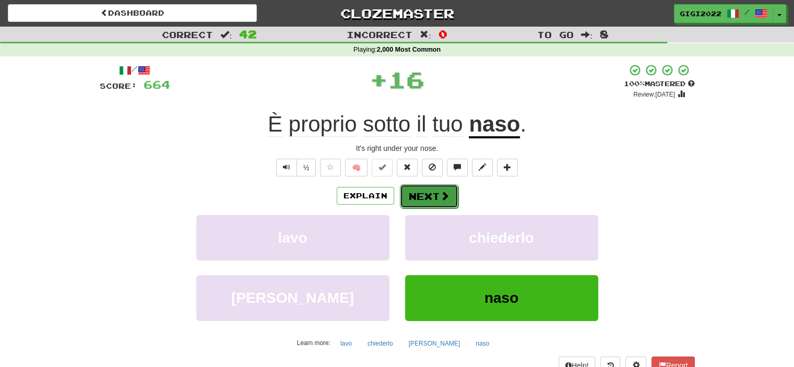
click at [412, 196] on button "Next" at bounding box center [429, 196] width 58 height 24
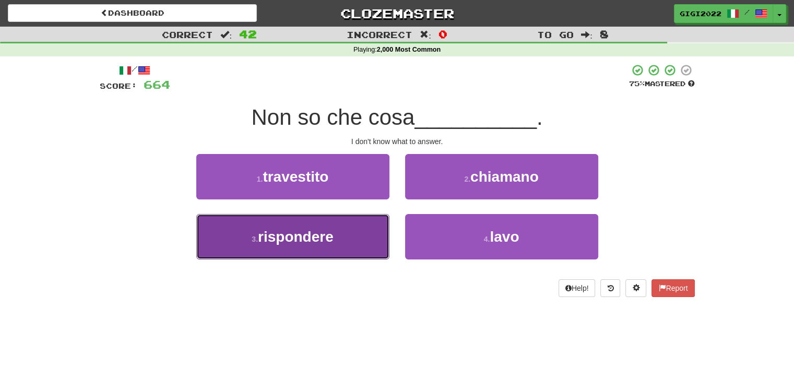
click at [378, 219] on button "3 . rispondere" at bounding box center [292, 236] width 193 height 45
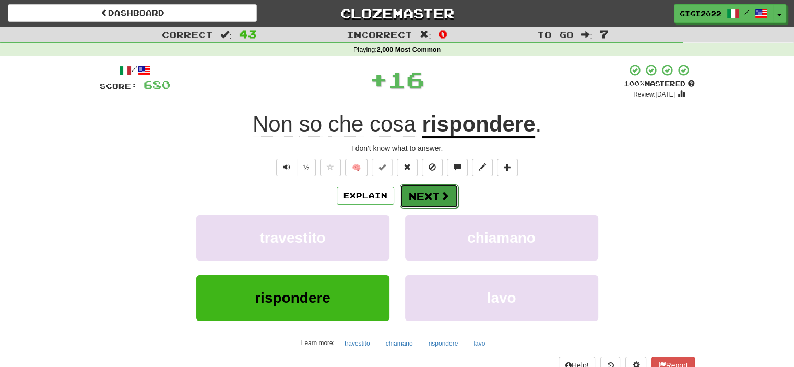
click at [405, 200] on button "Next" at bounding box center [429, 196] width 58 height 24
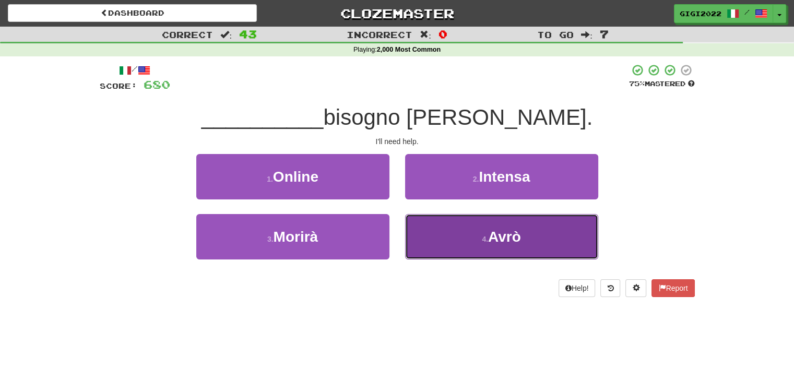
click at [413, 221] on button "4 . Avrò" at bounding box center [501, 236] width 193 height 45
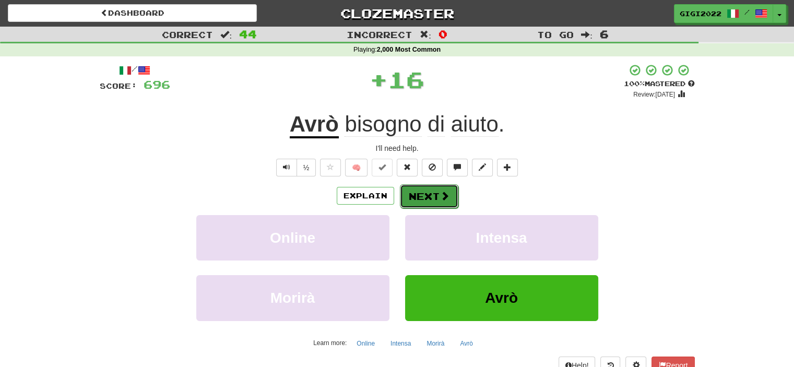
click at [412, 194] on button "Next" at bounding box center [429, 196] width 58 height 24
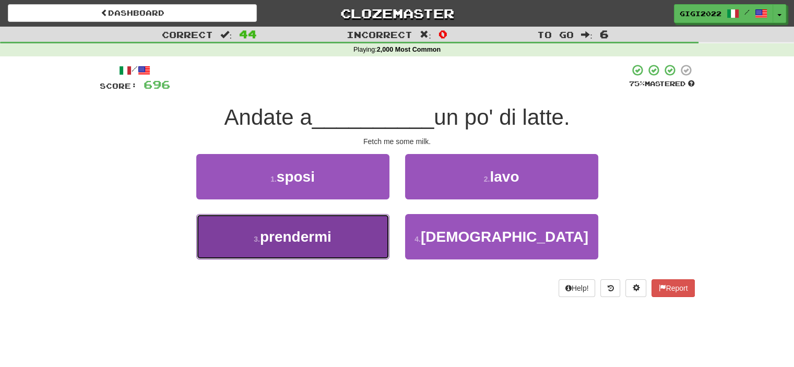
click at [370, 221] on button "3 . prendermi" at bounding box center [292, 236] width 193 height 45
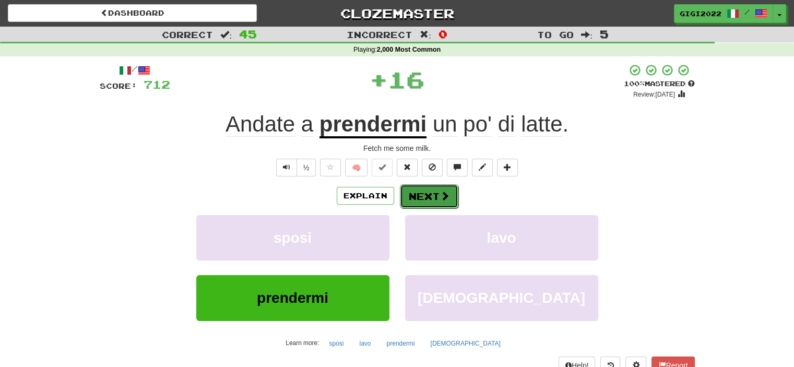
click at [412, 196] on button "Next" at bounding box center [429, 196] width 58 height 24
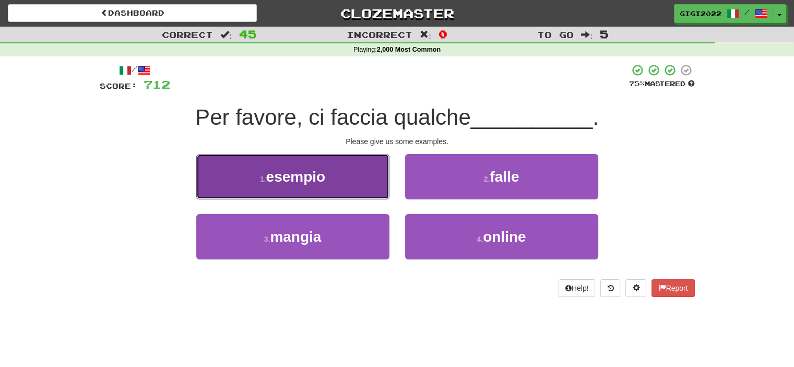
click at [379, 190] on button "1 . esempio" at bounding box center [292, 176] width 193 height 45
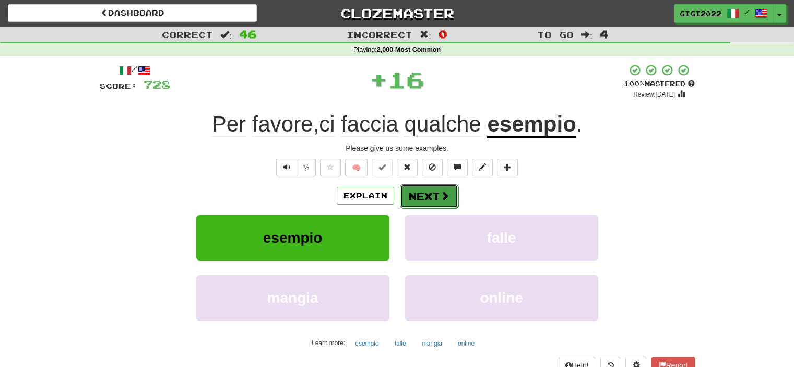
click at [414, 195] on button "Next" at bounding box center [429, 196] width 58 height 24
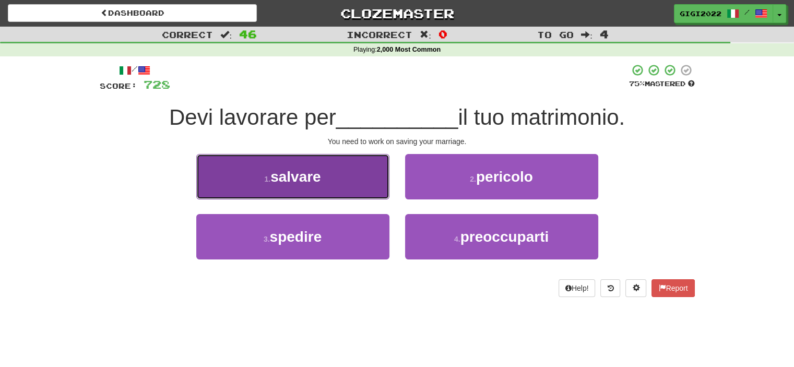
click at [377, 194] on button "1 . salvare" at bounding box center [292, 176] width 193 height 45
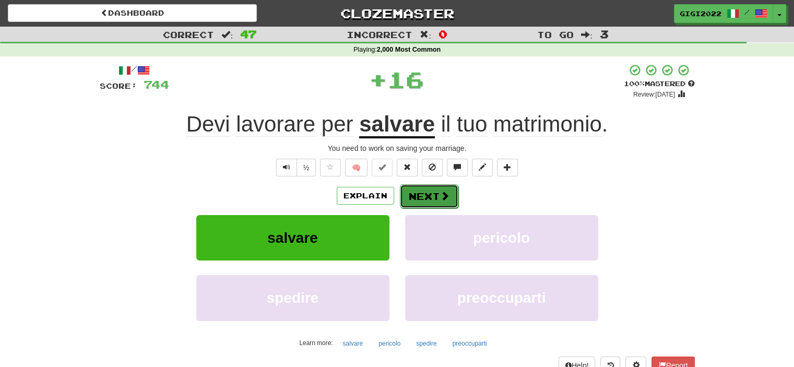
click at [410, 197] on button "Next" at bounding box center [429, 196] width 58 height 24
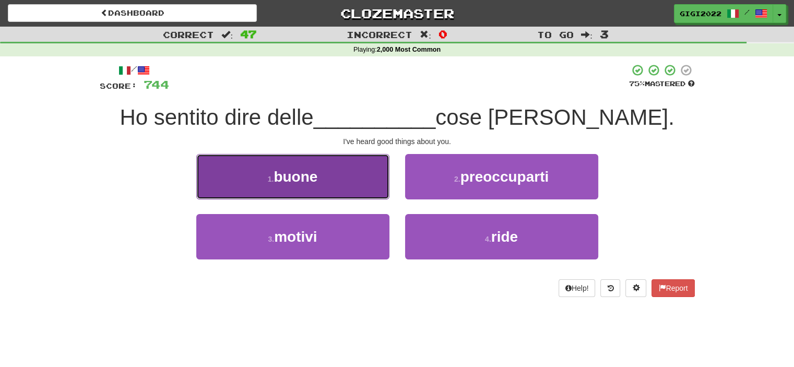
click at [373, 196] on button "1 . buone" at bounding box center [292, 176] width 193 height 45
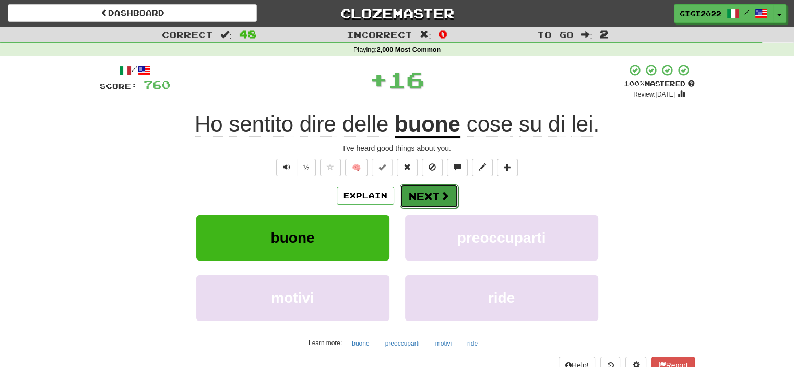
click at [421, 204] on button "Next" at bounding box center [429, 196] width 58 height 24
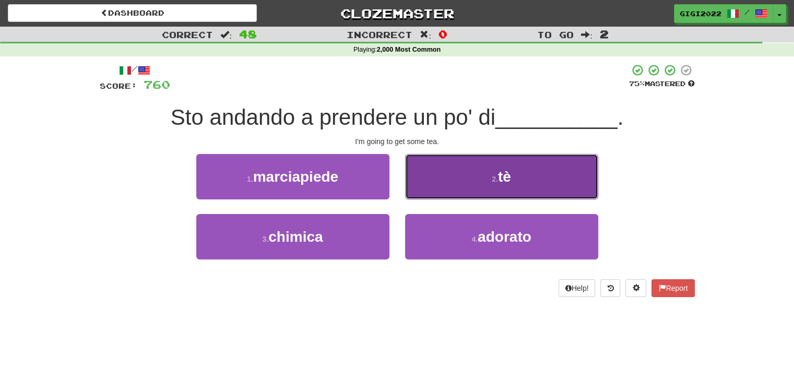
click at [421, 192] on button "2 . tè" at bounding box center [501, 176] width 193 height 45
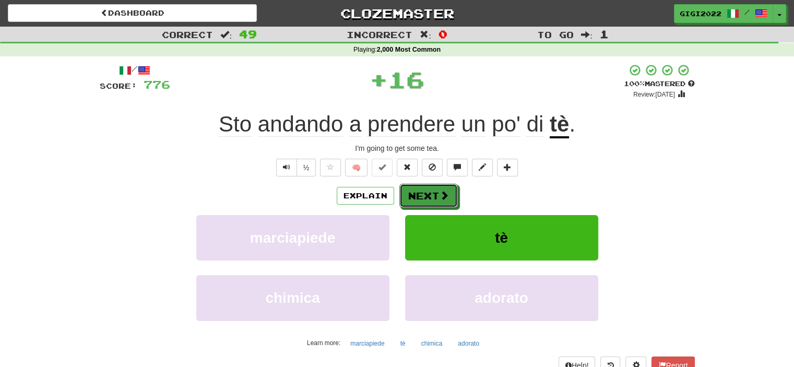
click at [421, 192] on button "Next" at bounding box center [428, 196] width 58 height 24
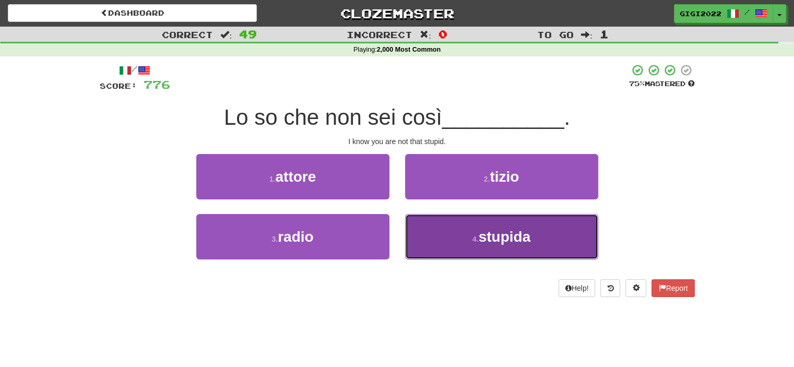
click at [408, 226] on button "4 . stupida" at bounding box center [501, 236] width 193 height 45
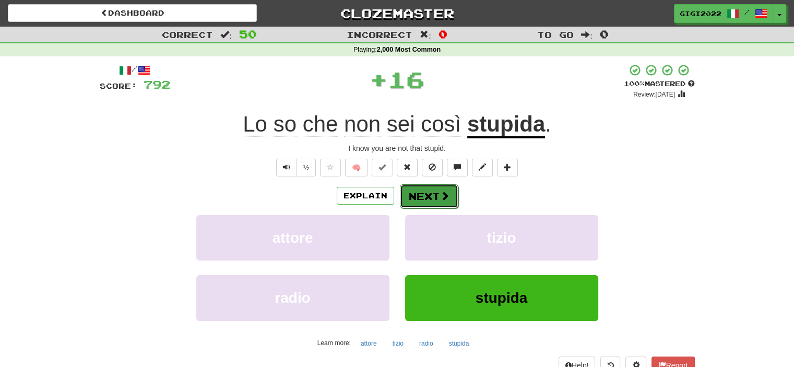
click at [425, 198] on button "Next" at bounding box center [429, 196] width 58 height 24
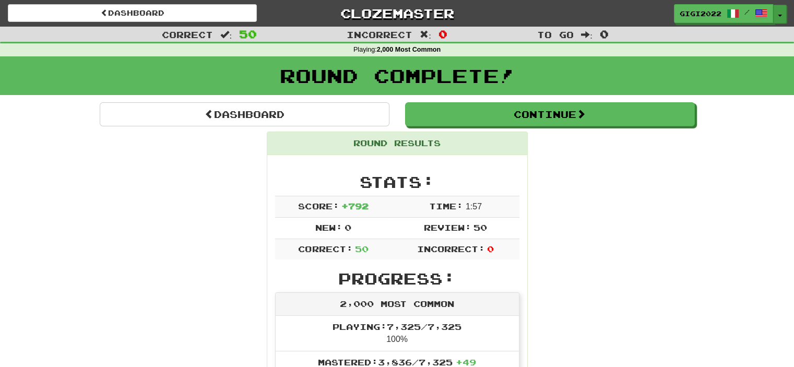
click at [777, 18] on button "Toggle Dropdown" at bounding box center [780, 14] width 14 height 19
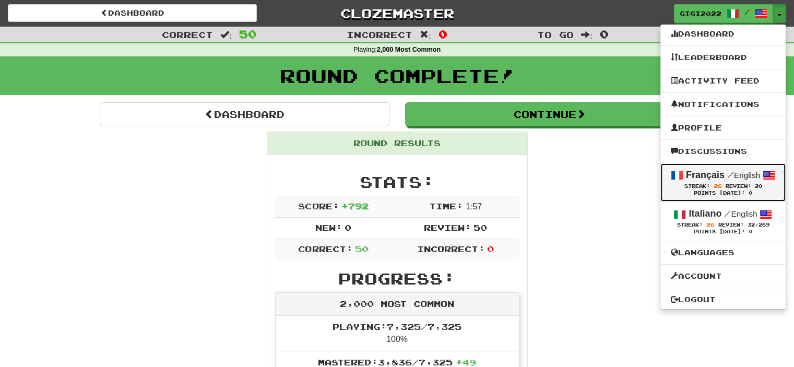
click at [703, 190] on div "Points Today: 0" at bounding box center [723, 193] width 104 height 7
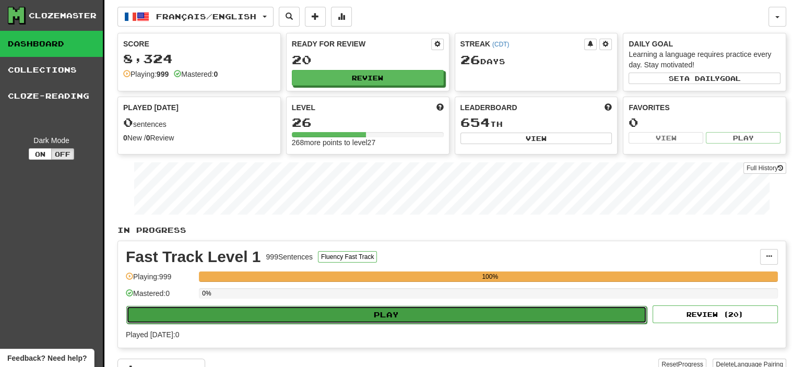
click at [522, 319] on button "Play" at bounding box center [386, 315] width 521 height 18
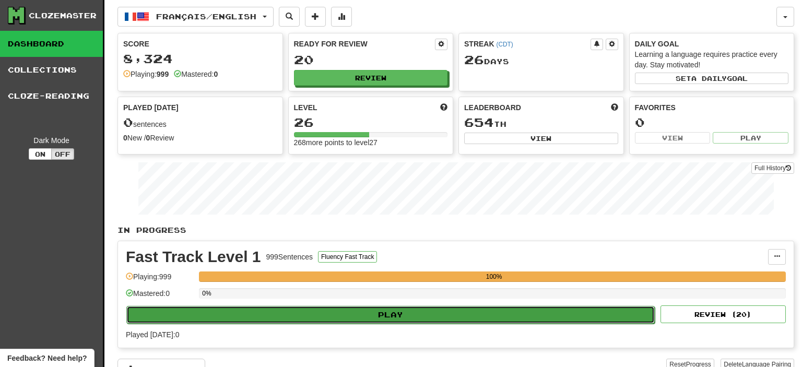
select select "**"
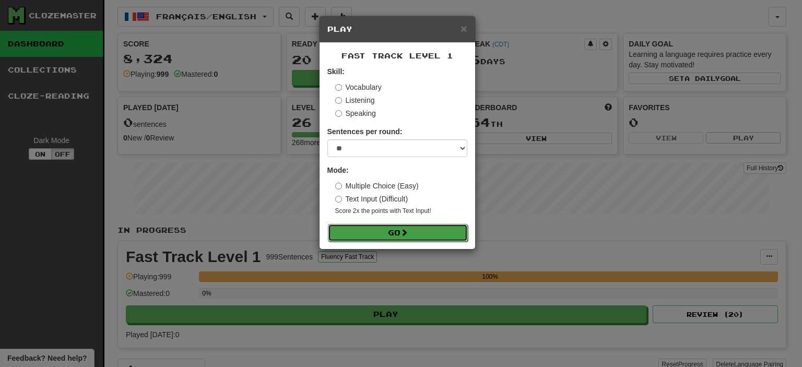
click at [403, 231] on span at bounding box center [404, 232] width 7 height 7
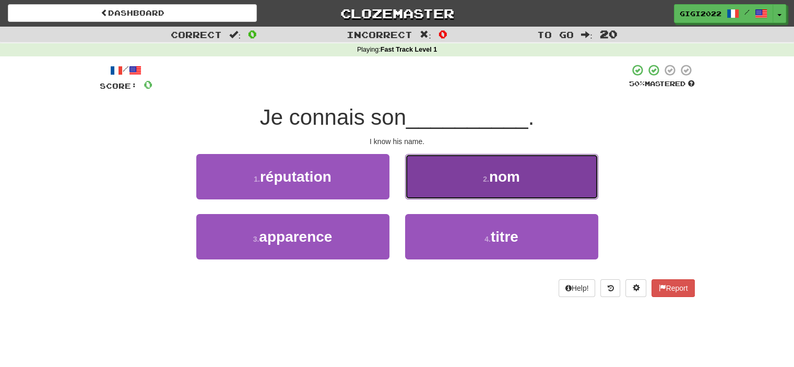
click at [469, 178] on button "2 . nom" at bounding box center [501, 176] width 193 height 45
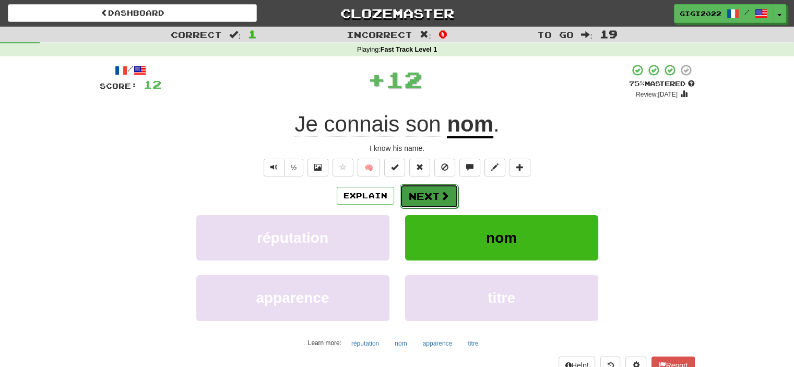
click at [426, 195] on button "Next" at bounding box center [429, 196] width 58 height 24
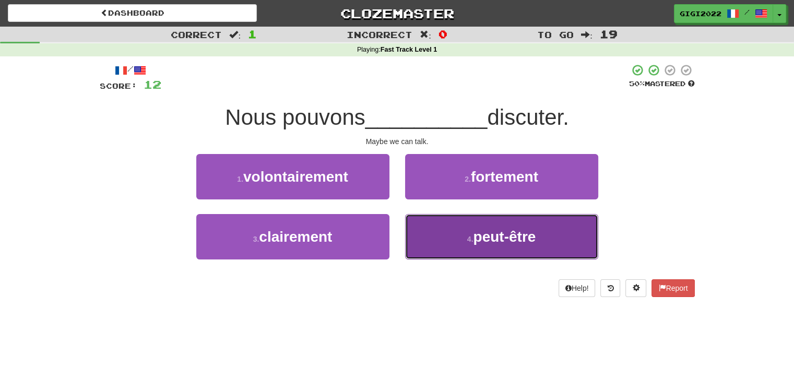
click at [422, 229] on button "4 . peut-être" at bounding box center [501, 236] width 193 height 45
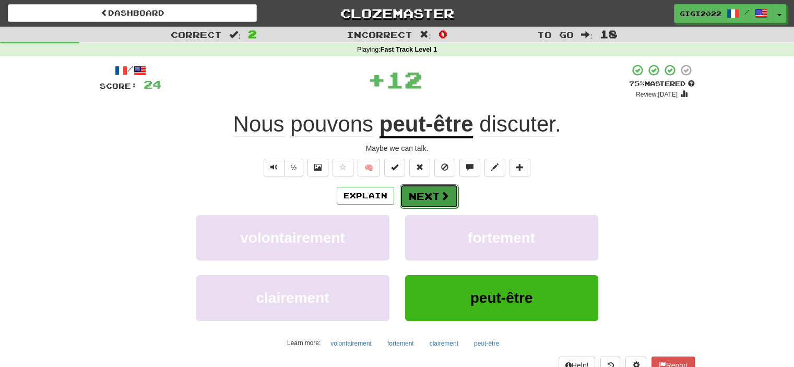
click at [423, 196] on button "Next" at bounding box center [429, 196] width 58 height 24
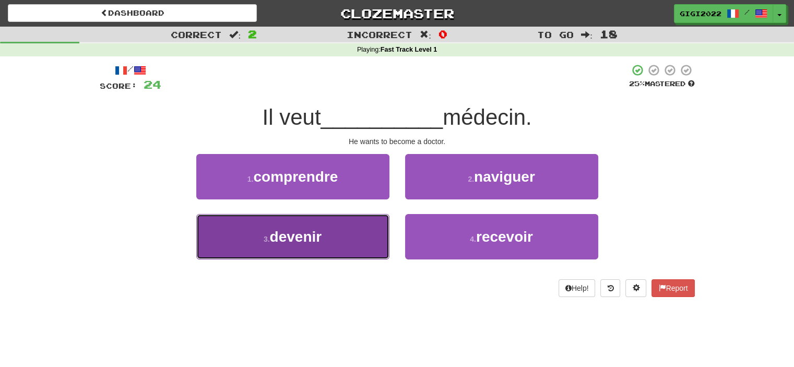
click at [335, 227] on button "3 . devenir" at bounding box center [292, 236] width 193 height 45
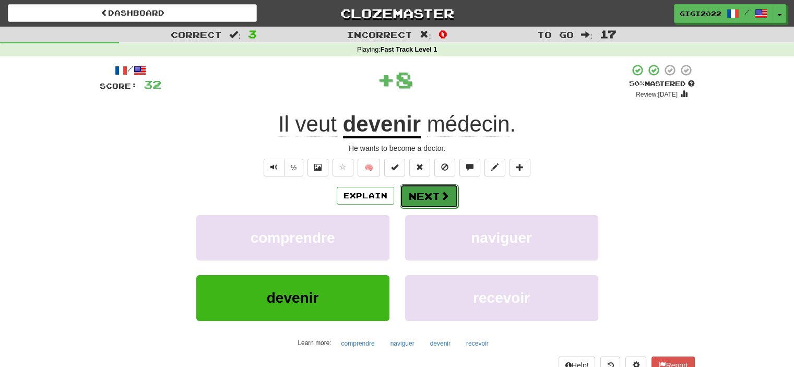
click at [410, 196] on button "Next" at bounding box center [429, 196] width 58 height 24
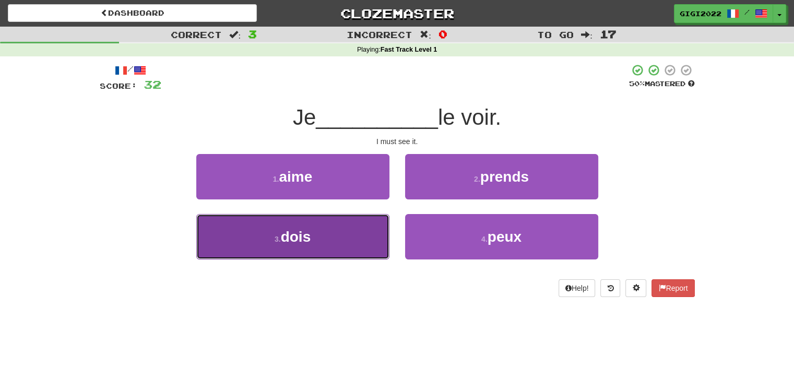
click at [367, 225] on button "3 . dois" at bounding box center [292, 236] width 193 height 45
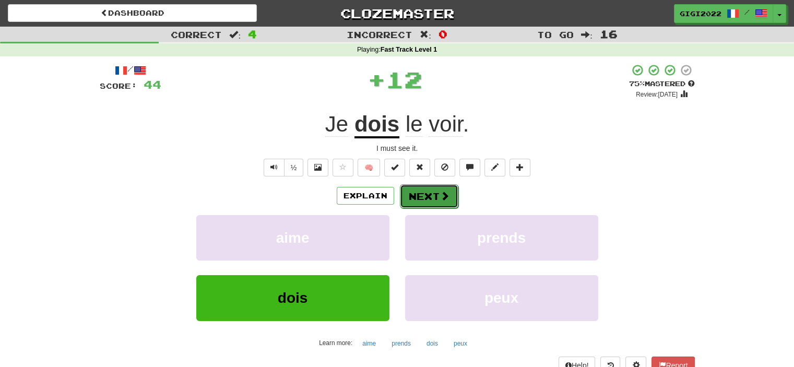
click at [433, 198] on button "Next" at bounding box center [429, 196] width 58 height 24
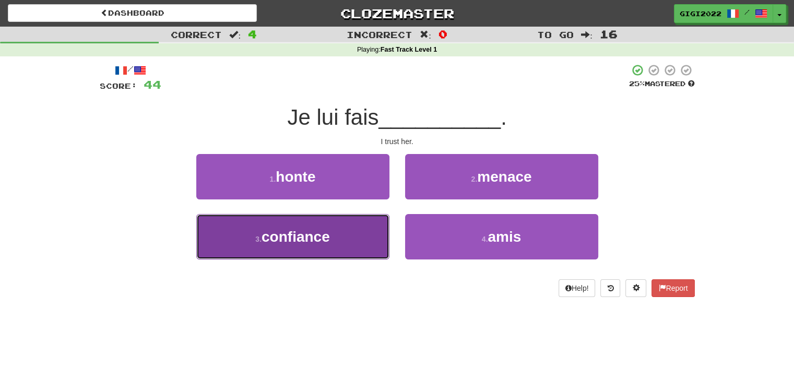
click at [352, 232] on button "3 . confiance" at bounding box center [292, 236] width 193 height 45
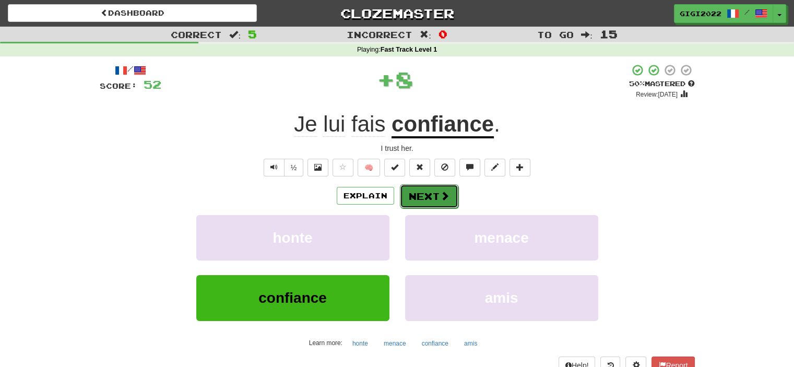
click at [416, 195] on button "Next" at bounding box center [429, 196] width 58 height 24
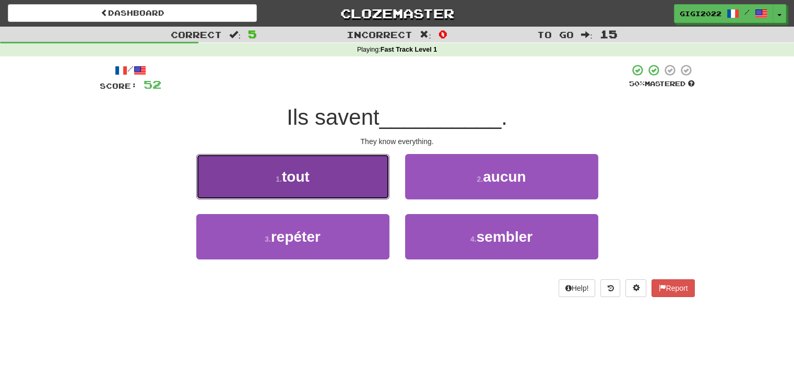
click at [338, 194] on button "1 . tout" at bounding box center [292, 176] width 193 height 45
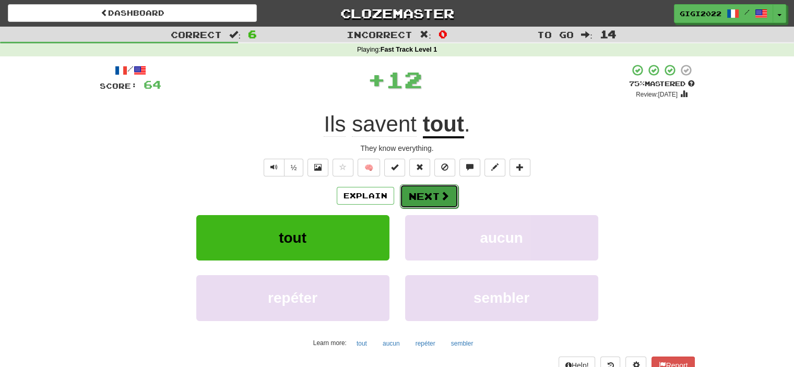
click at [417, 198] on button "Next" at bounding box center [429, 196] width 58 height 24
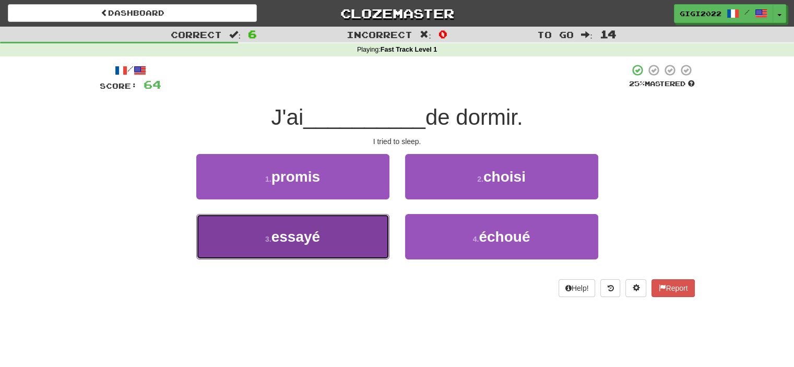
click at [358, 227] on button "3 . essayé" at bounding box center [292, 236] width 193 height 45
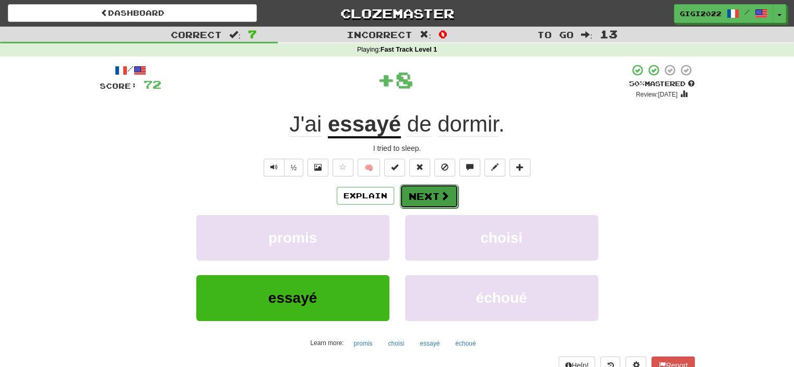
click at [422, 194] on button "Next" at bounding box center [429, 196] width 58 height 24
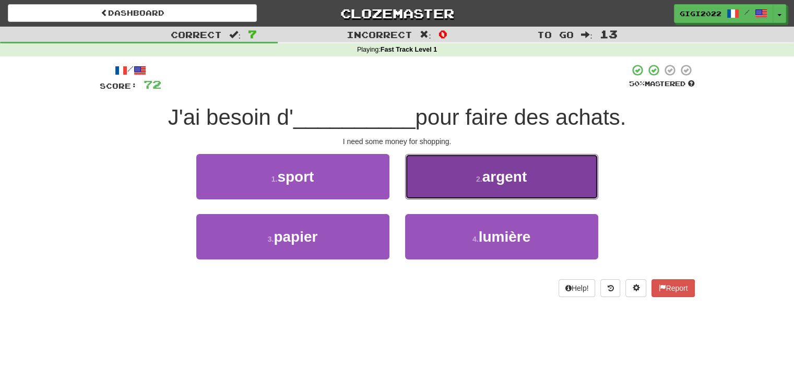
click at [460, 190] on button "2 . argent" at bounding box center [501, 176] width 193 height 45
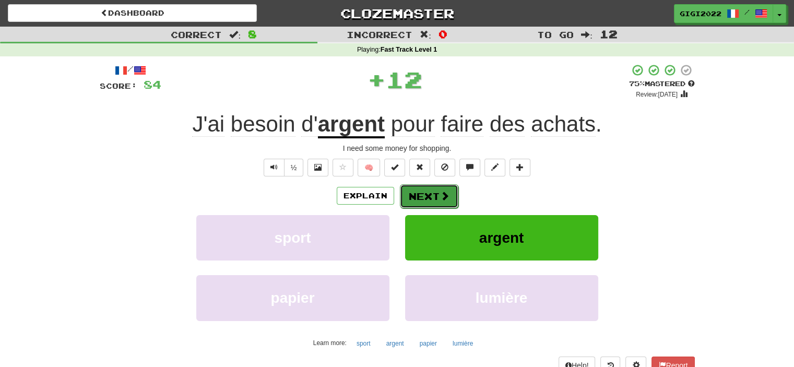
click at [427, 194] on button "Next" at bounding box center [429, 196] width 58 height 24
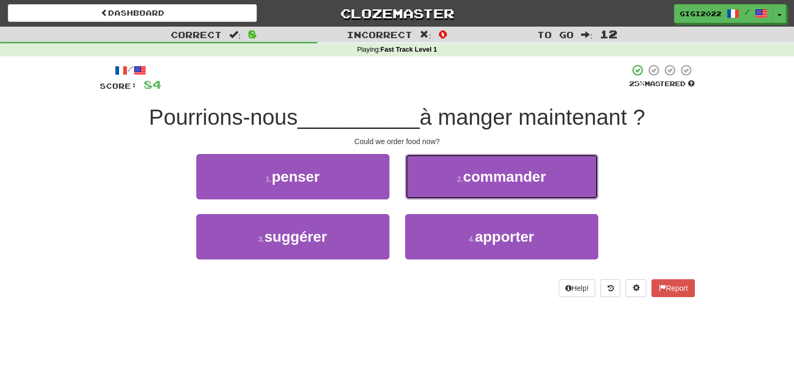
click at [427, 194] on button "2 . commander" at bounding box center [501, 176] width 193 height 45
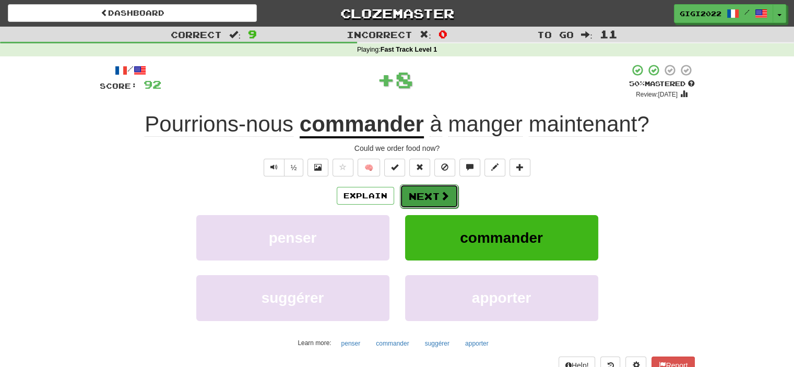
click at [415, 196] on button "Next" at bounding box center [429, 196] width 58 height 24
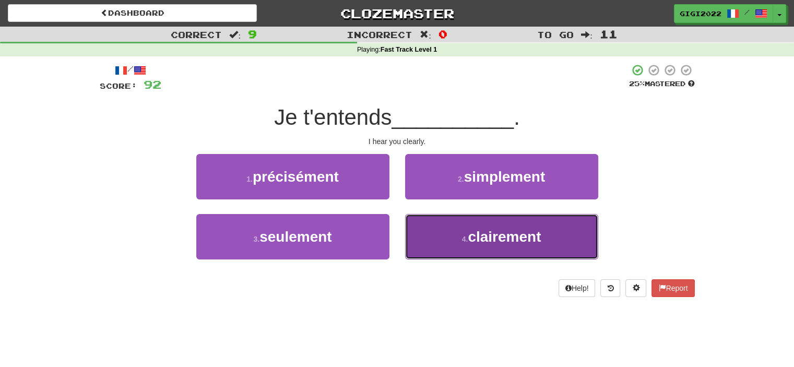
click at [432, 233] on button "4 . clairement" at bounding box center [501, 236] width 193 height 45
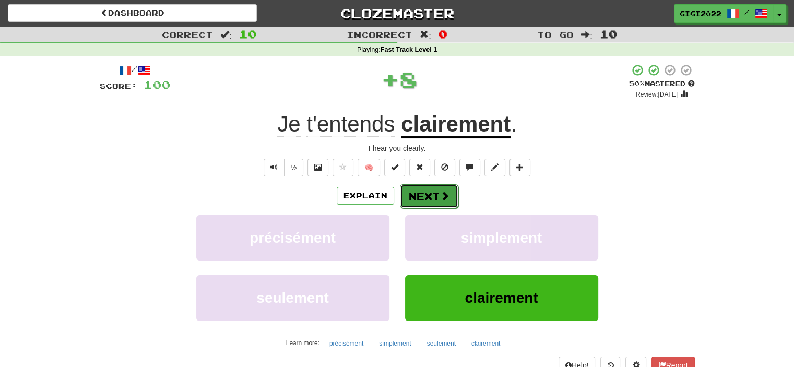
click at [425, 196] on button "Next" at bounding box center [429, 196] width 58 height 24
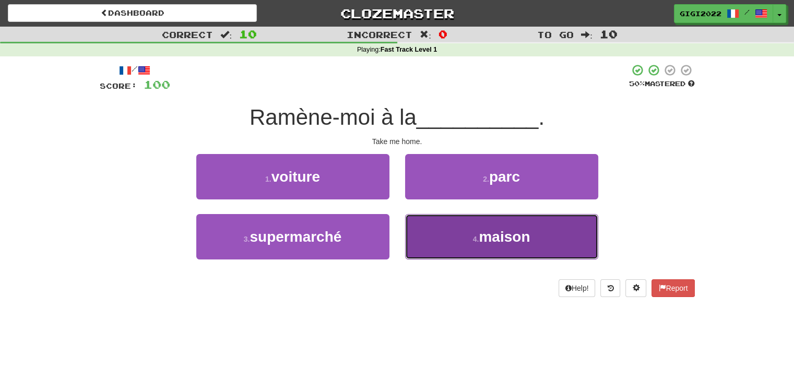
click at [433, 229] on button "4 . maison" at bounding box center [501, 236] width 193 height 45
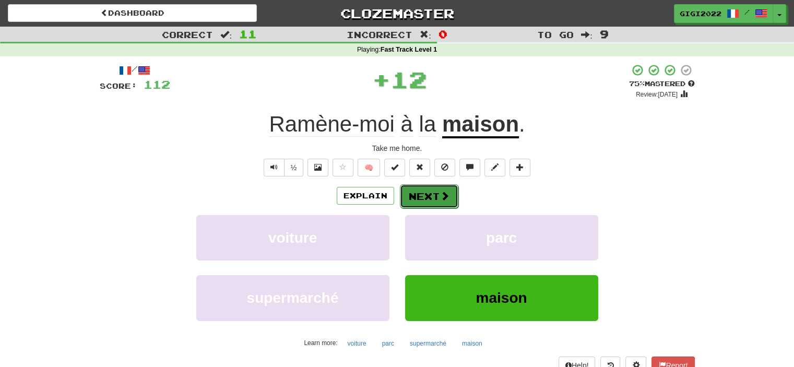
click at [417, 191] on button "Next" at bounding box center [429, 196] width 58 height 24
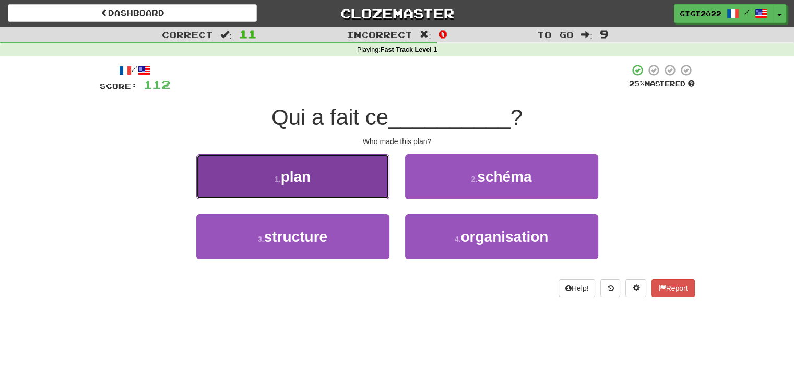
click at [353, 194] on button "1 . plan" at bounding box center [292, 176] width 193 height 45
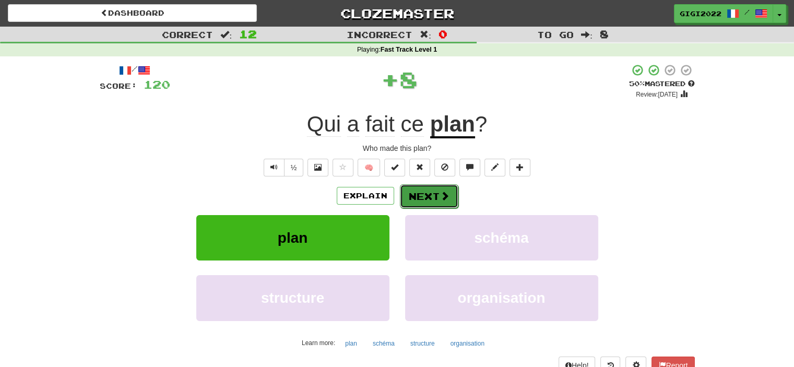
click at [426, 198] on button "Next" at bounding box center [429, 196] width 58 height 24
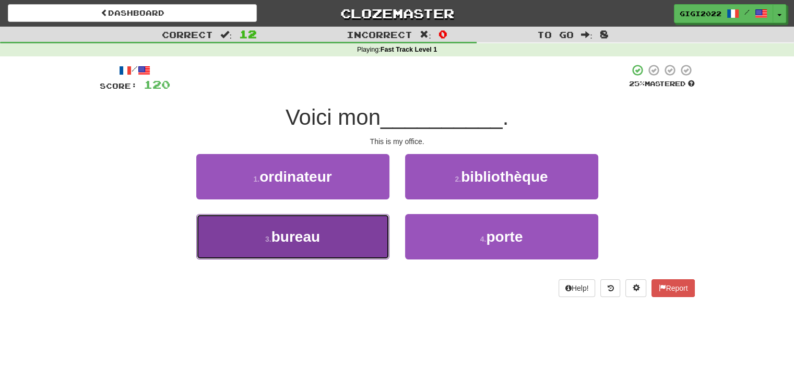
click at [373, 228] on button "3 . bureau" at bounding box center [292, 236] width 193 height 45
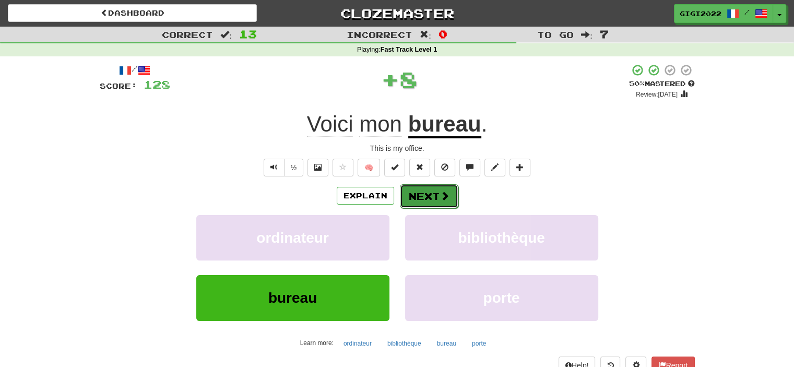
click at [419, 204] on button "Next" at bounding box center [429, 196] width 58 height 24
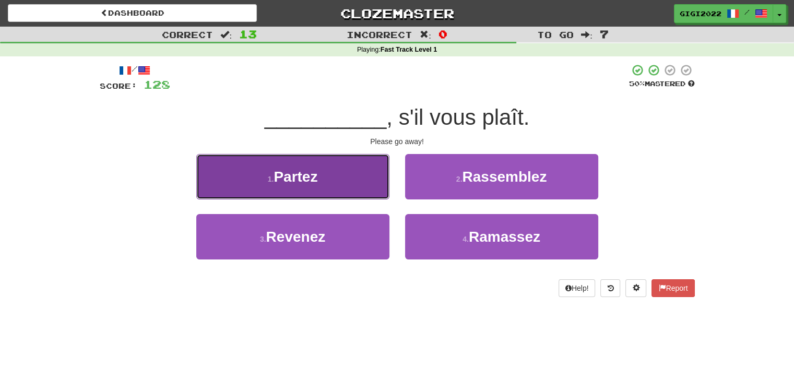
click at [354, 191] on button "1 . Partez" at bounding box center [292, 176] width 193 height 45
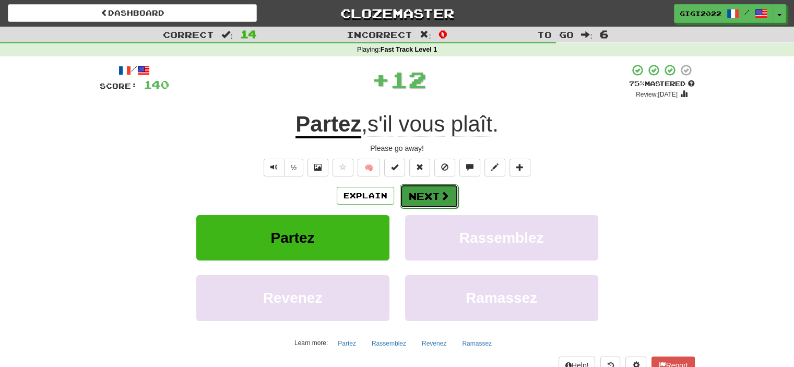
click at [426, 190] on button "Next" at bounding box center [429, 196] width 58 height 24
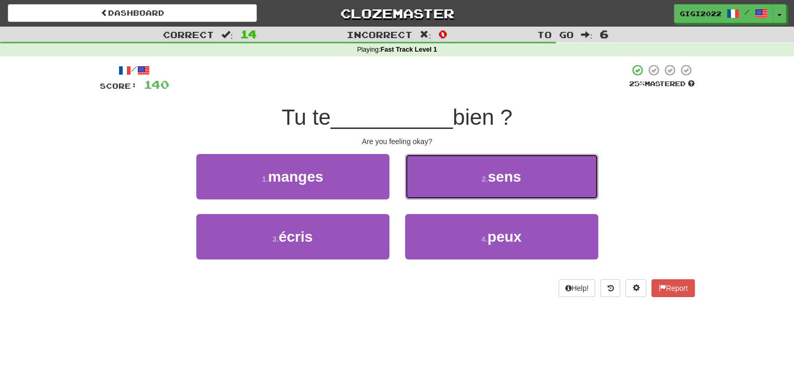
click at [426, 190] on button "2 . sens" at bounding box center [501, 176] width 193 height 45
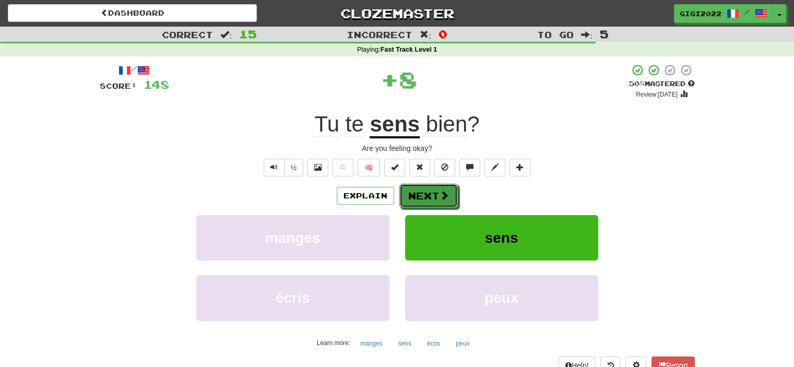
click at [426, 190] on button "Next" at bounding box center [428, 196] width 58 height 24
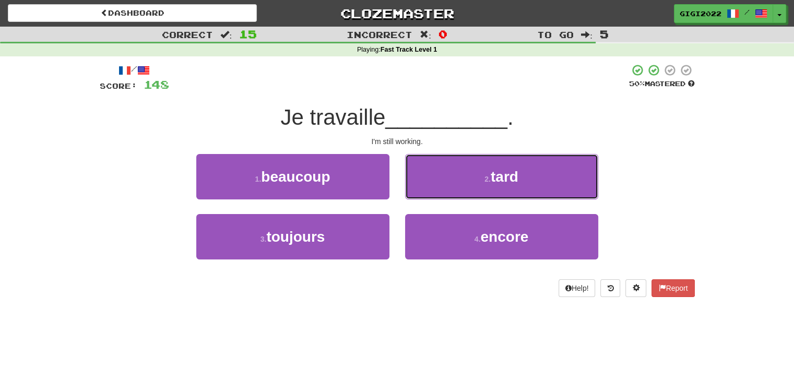
click at [426, 190] on button "2 . tard" at bounding box center [501, 176] width 193 height 45
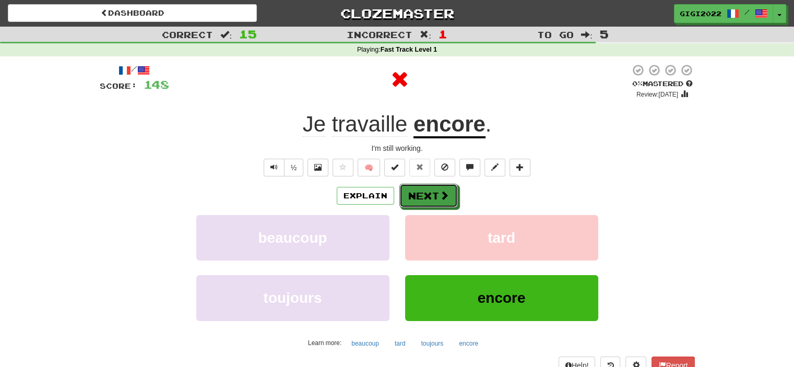
click at [426, 190] on button "Next" at bounding box center [428, 196] width 58 height 24
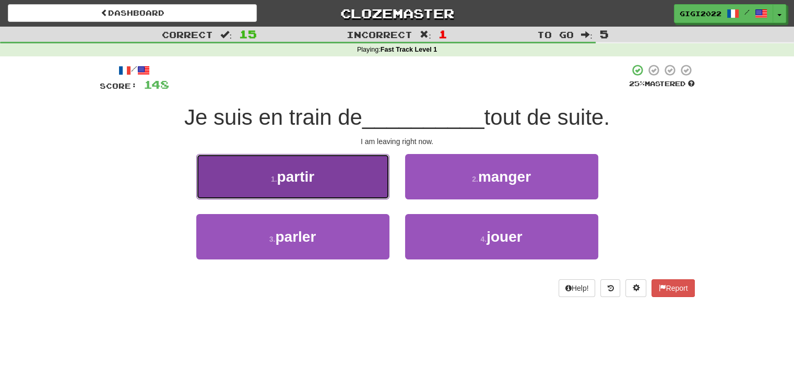
click at [339, 175] on button "1 . partir" at bounding box center [292, 176] width 193 height 45
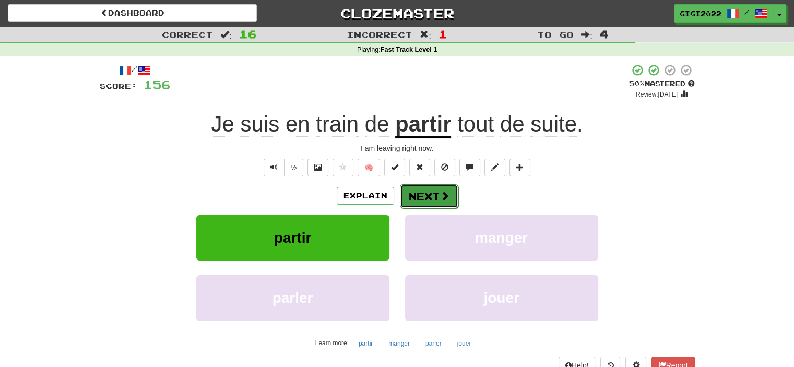
click at [440, 203] on button "Next" at bounding box center [429, 196] width 58 height 24
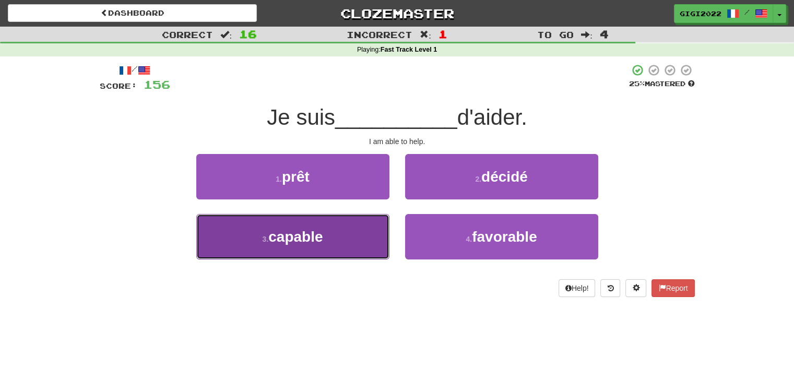
click at [305, 238] on span "capable" at bounding box center [295, 237] width 54 height 16
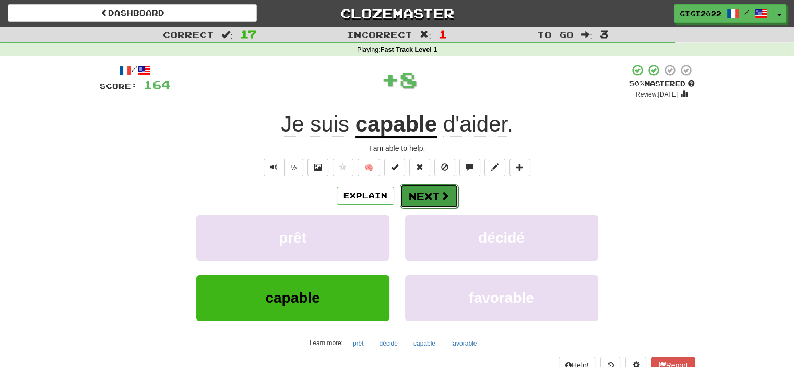
click at [412, 189] on button "Next" at bounding box center [429, 196] width 58 height 24
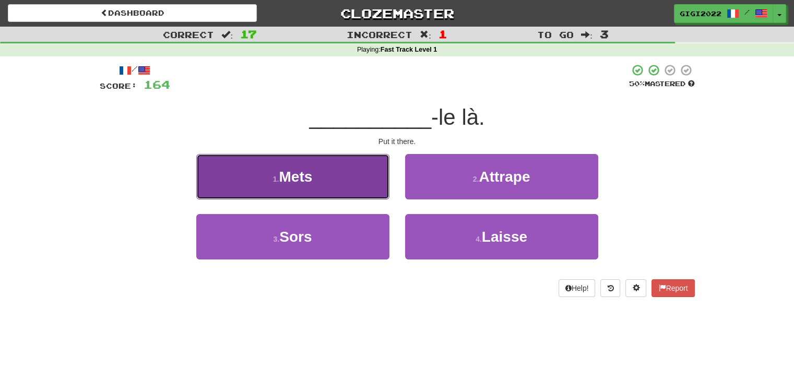
click at [324, 185] on button "1 . Mets" at bounding box center [292, 176] width 193 height 45
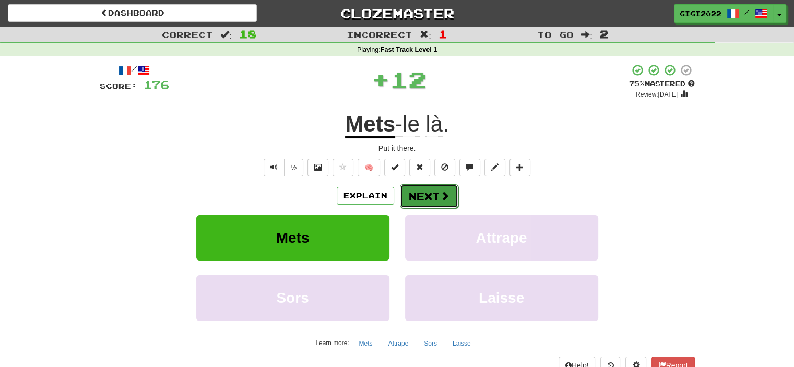
click at [417, 193] on button "Next" at bounding box center [429, 196] width 58 height 24
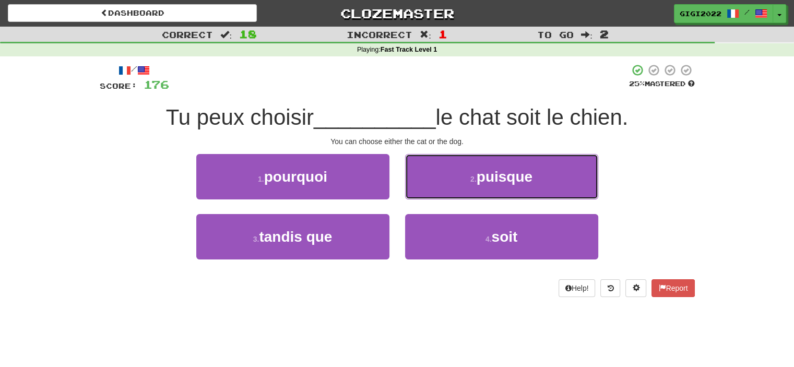
click at [417, 193] on button "2 . puisque" at bounding box center [501, 176] width 193 height 45
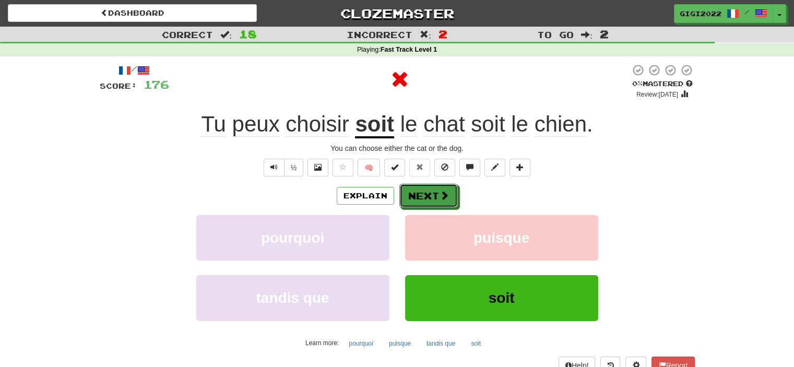
click at [417, 193] on button "Next" at bounding box center [428, 196] width 58 height 24
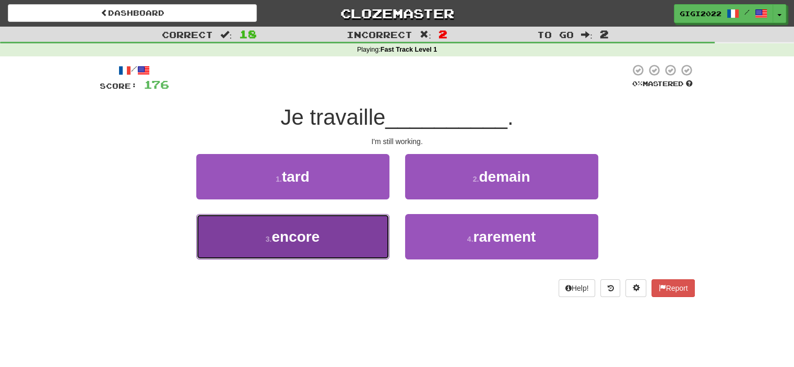
click at [364, 229] on button "3 . encore" at bounding box center [292, 236] width 193 height 45
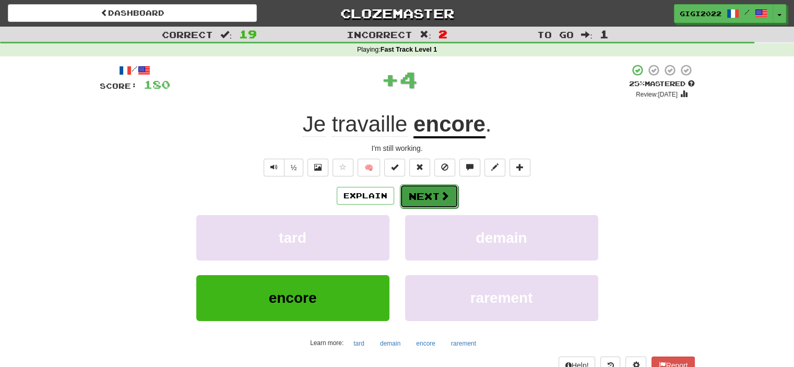
click at [431, 200] on button "Next" at bounding box center [429, 196] width 58 height 24
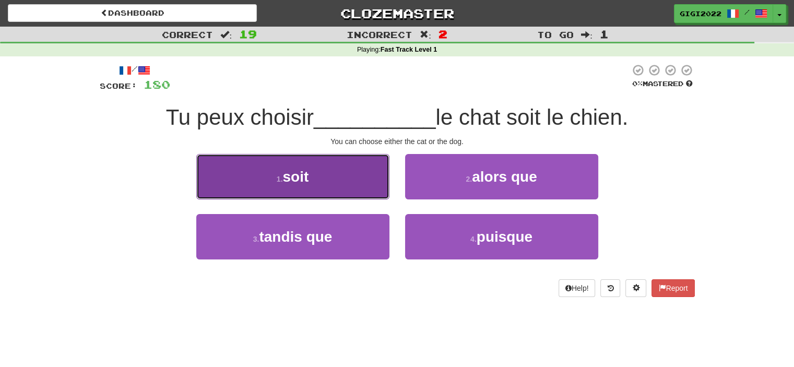
click at [347, 188] on button "1 . soit" at bounding box center [292, 176] width 193 height 45
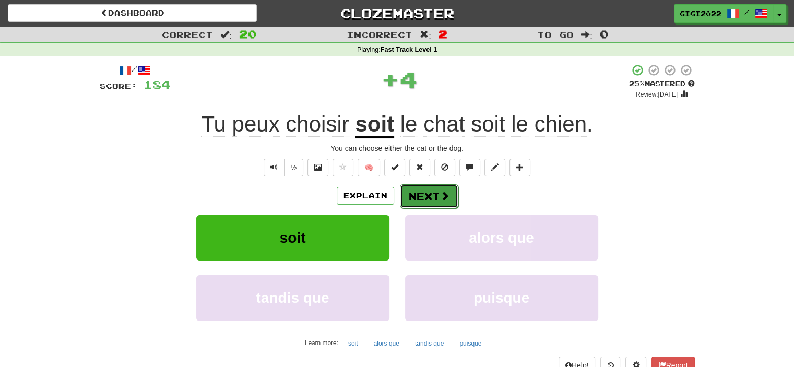
click at [430, 202] on button "Next" at bounding box center [429, 196] width 58 height 24
